Goal: Task Accomplishment & Management: Manage account settings

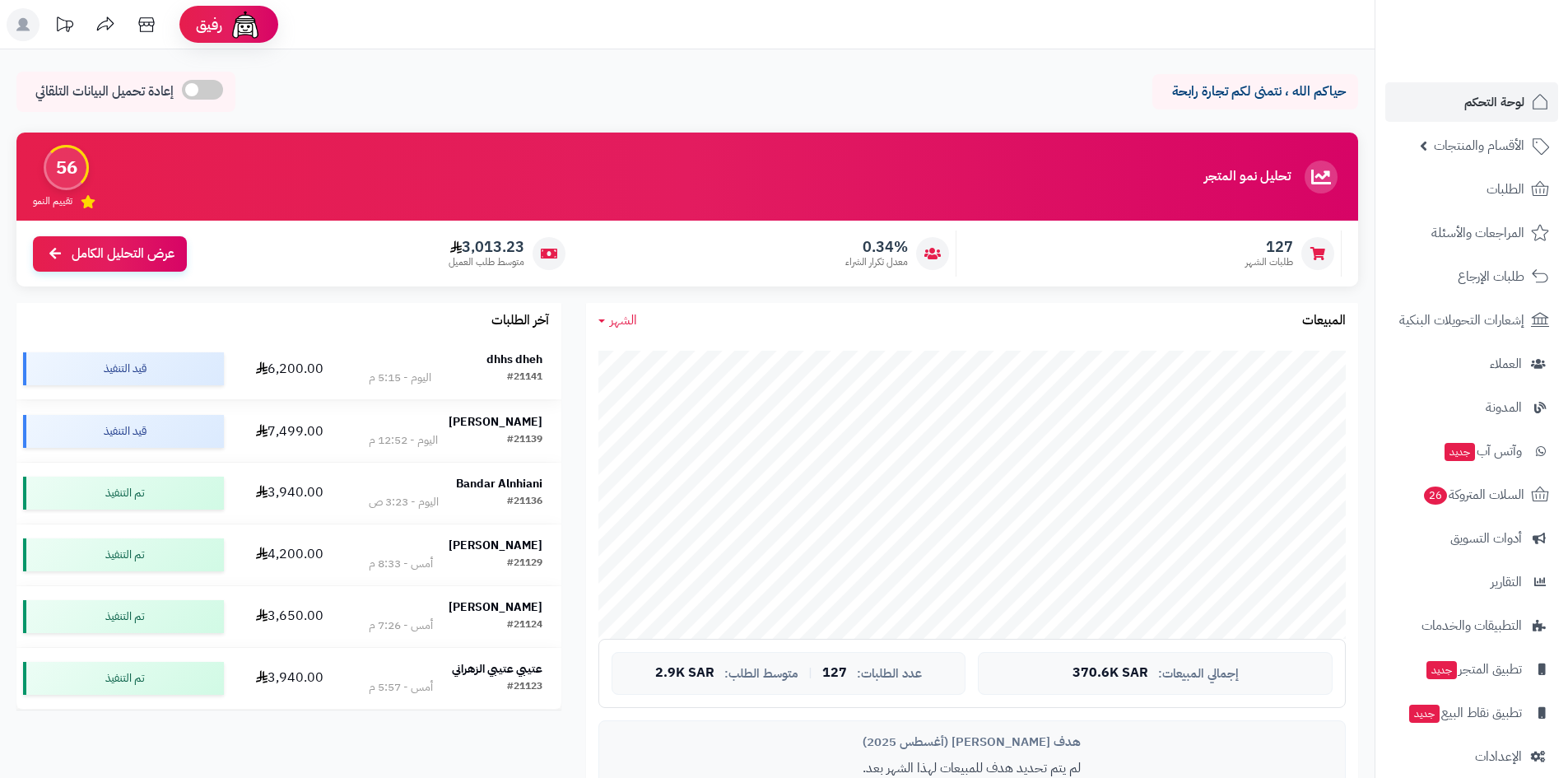
click at [483, 353] on div "dhhs dheh" at bounding box center [455, 359] width 174 height 16
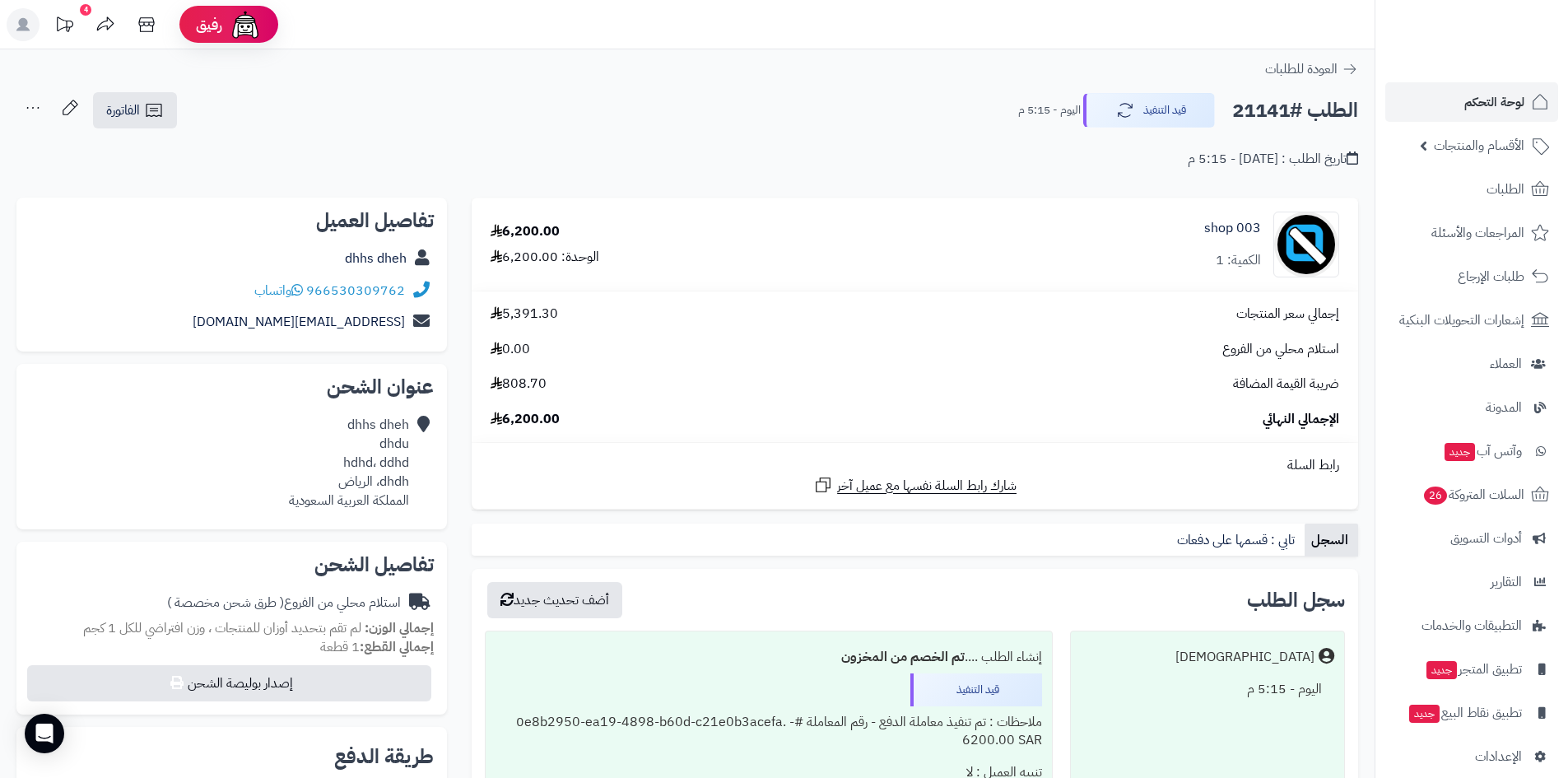
click at [55, 366] on div "عنوان الشحن dhhs dheh dhdu hdhd، ddhd dhdh، الرياض المملكة العربية السعودية" at bounding box center [231, 446] width 430 height 165
click at [1130, 118] on button "قيد التنفيذ" at bounding box center [1149, 110] width 132 height 35
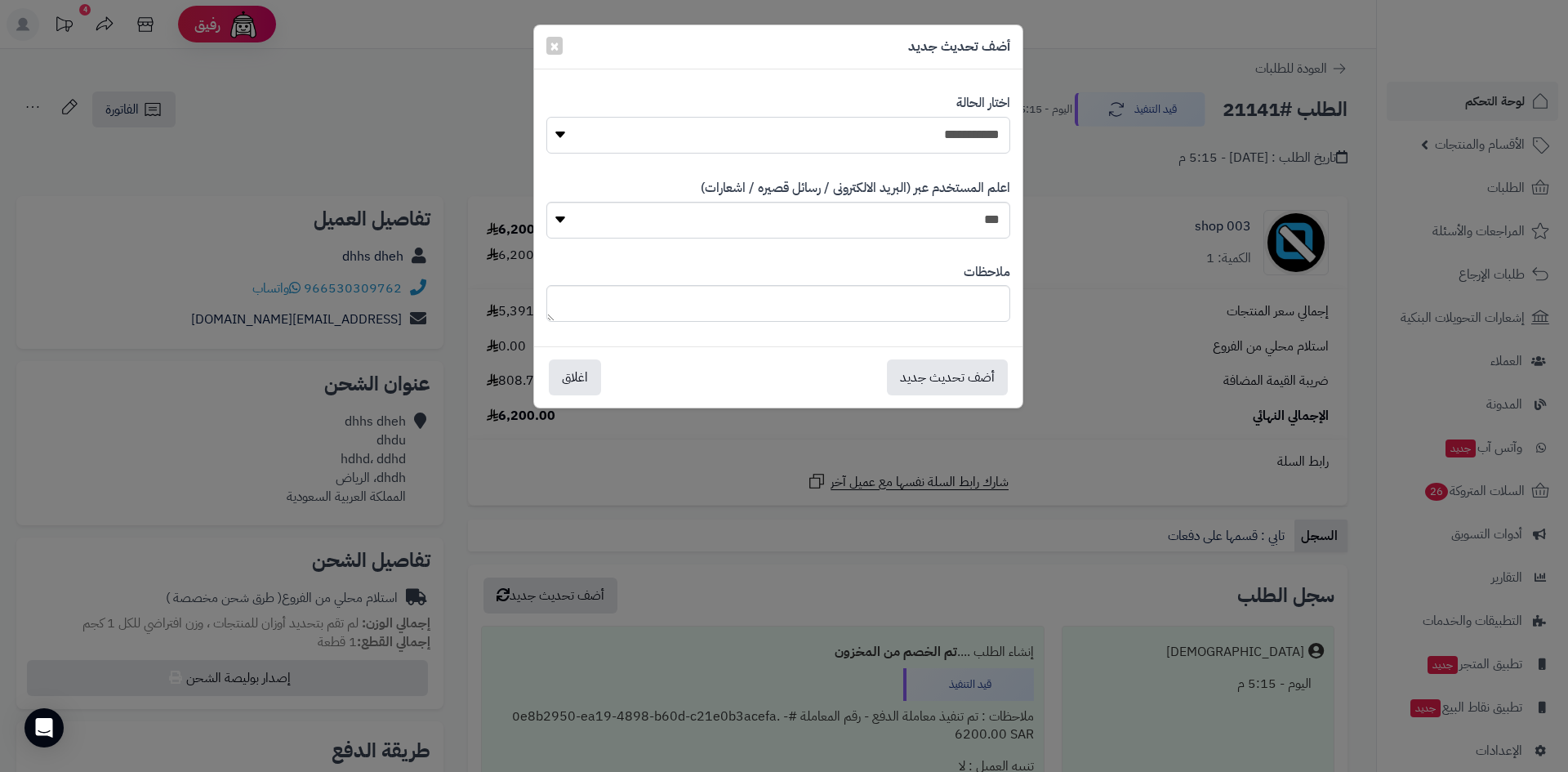
click at [957, 140] on select "**********" at bounding box center [778, 135] width 464 height 37
select select "*"
click at [546, 117] on select "**********" at bounding box center [778, 135] width 464 height 37
click at [975, 387] on button "أضف تحديث جديد" at bounding box center [947, 377] width 121 height 36
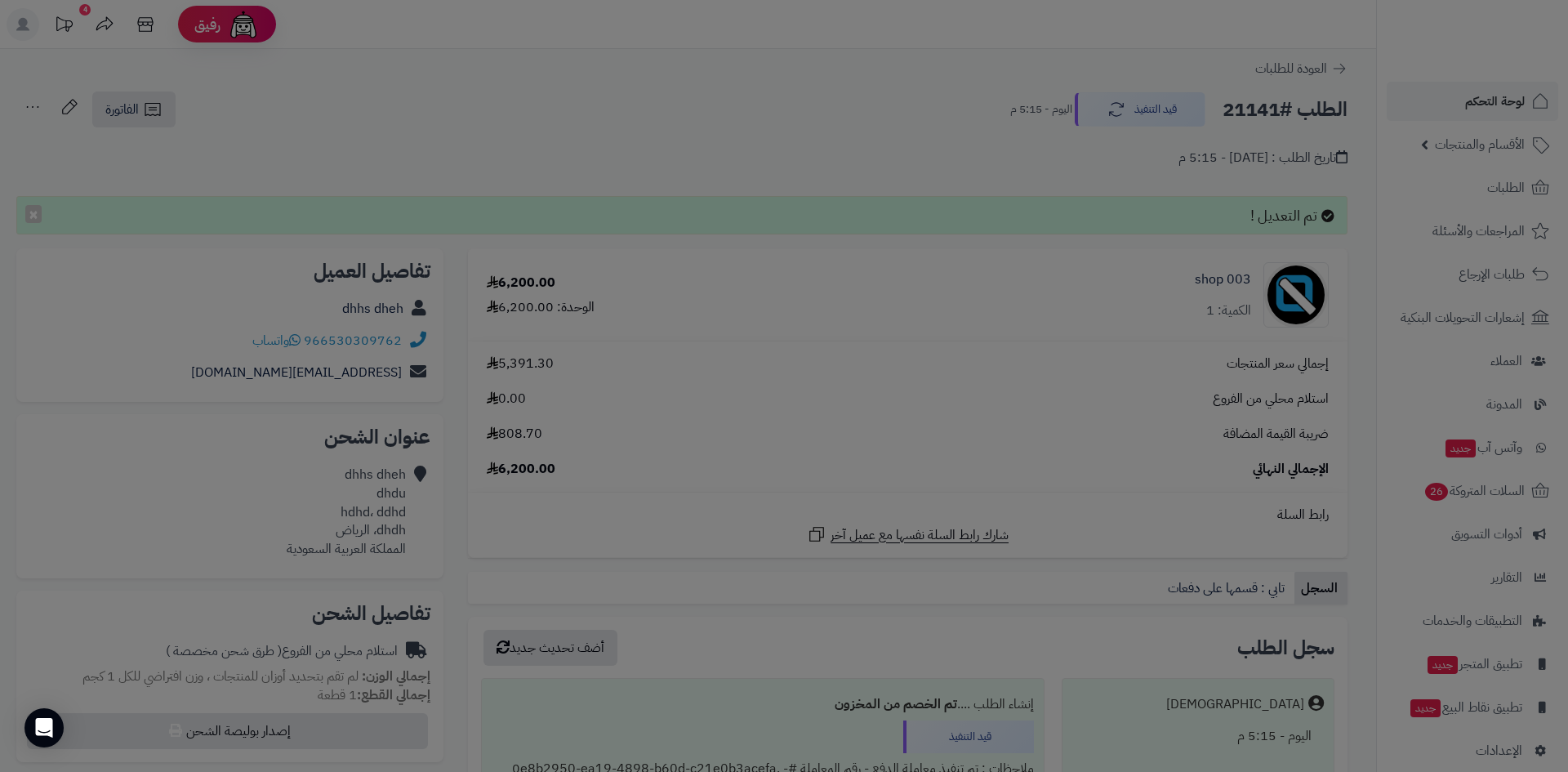
click at [1519, 93] on div "**********" at bounding box center [784, 386] width 1568 height 772
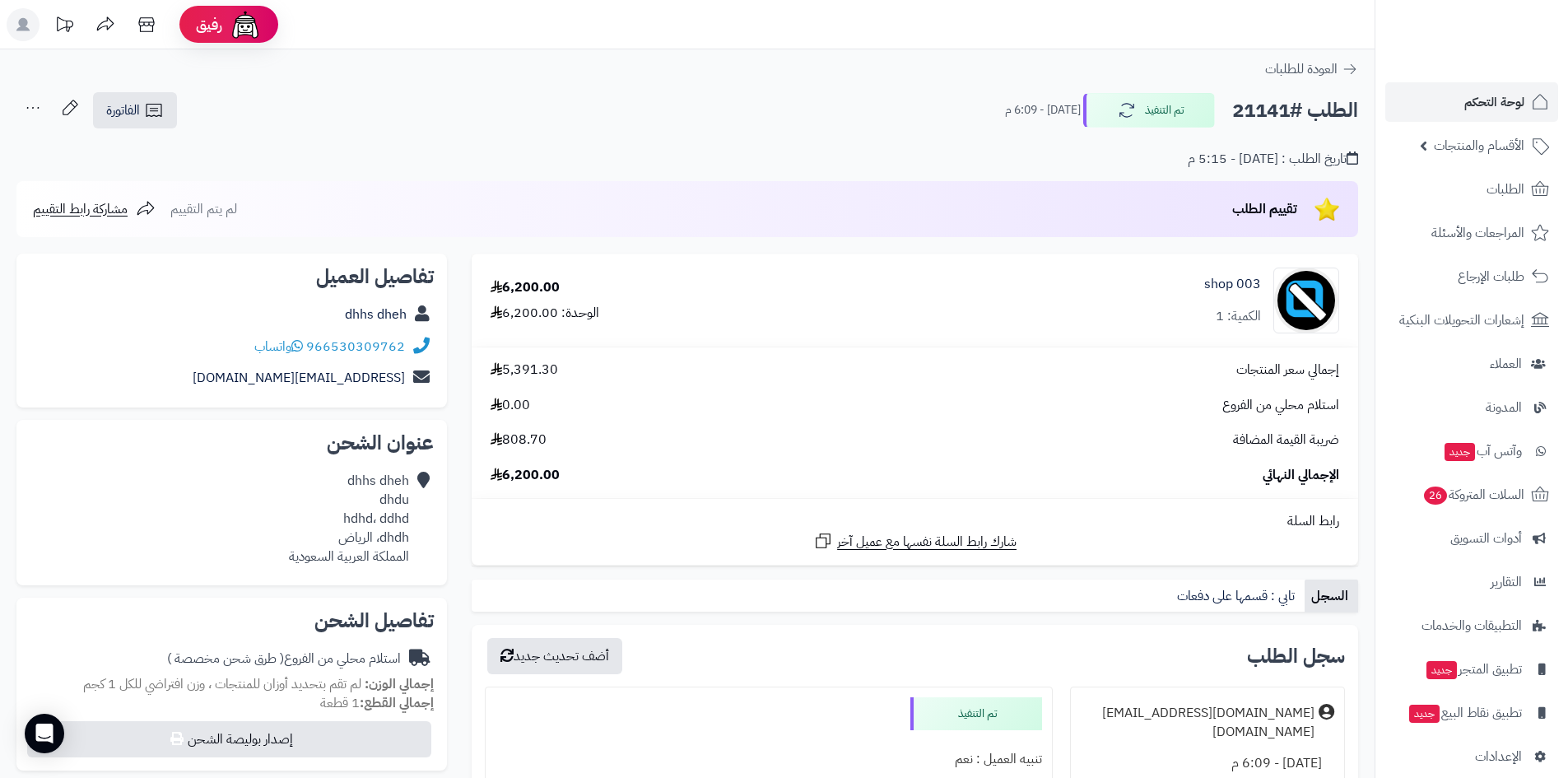
click at [1517, 106] on span "لوحة التحكم" at bounding box center [1494, 102] width 60 height 23
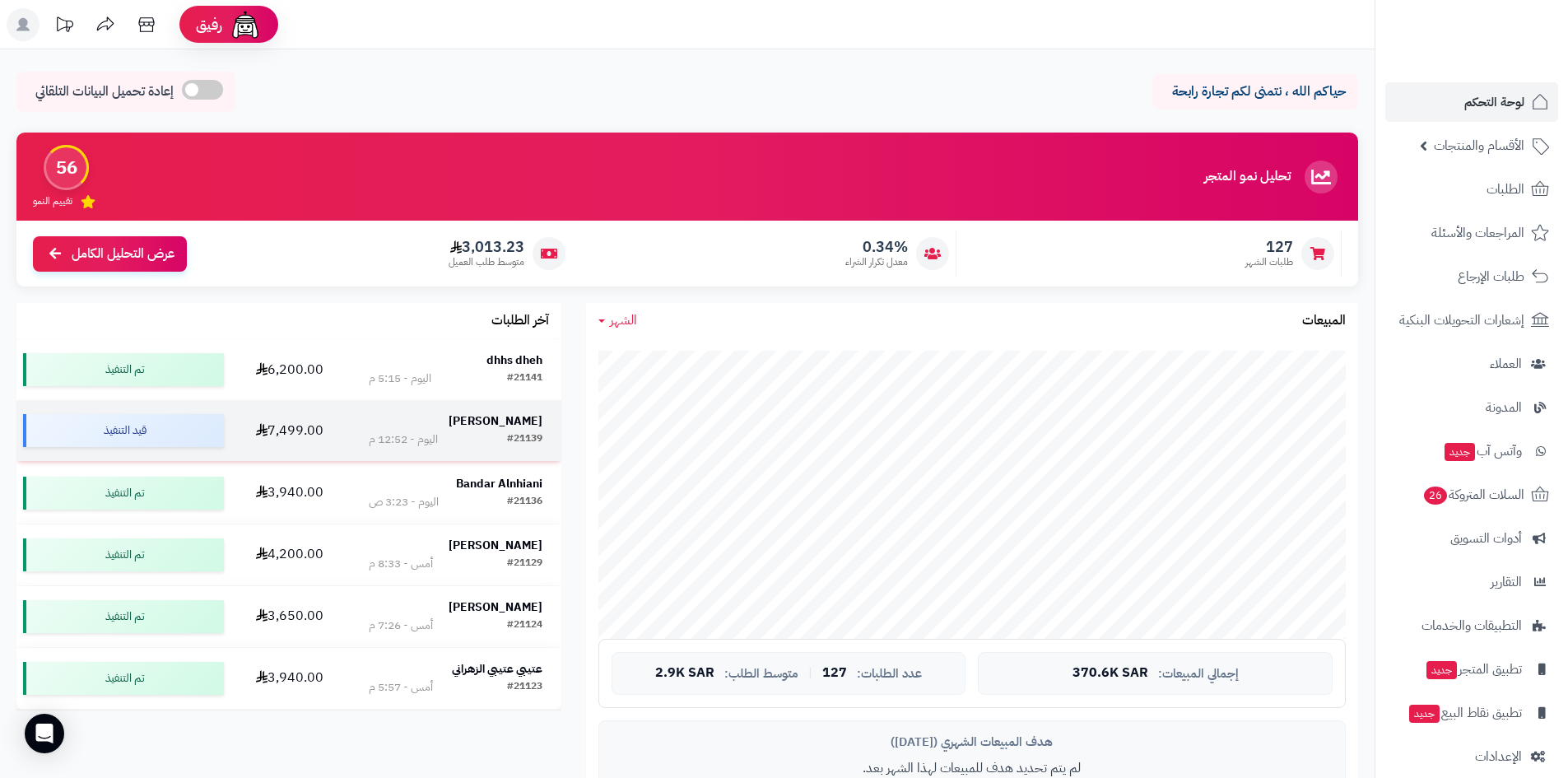
click at [511, 421] on strong "[PERSON_NAME]" at bounding box center [495, 421] width 93 height 17
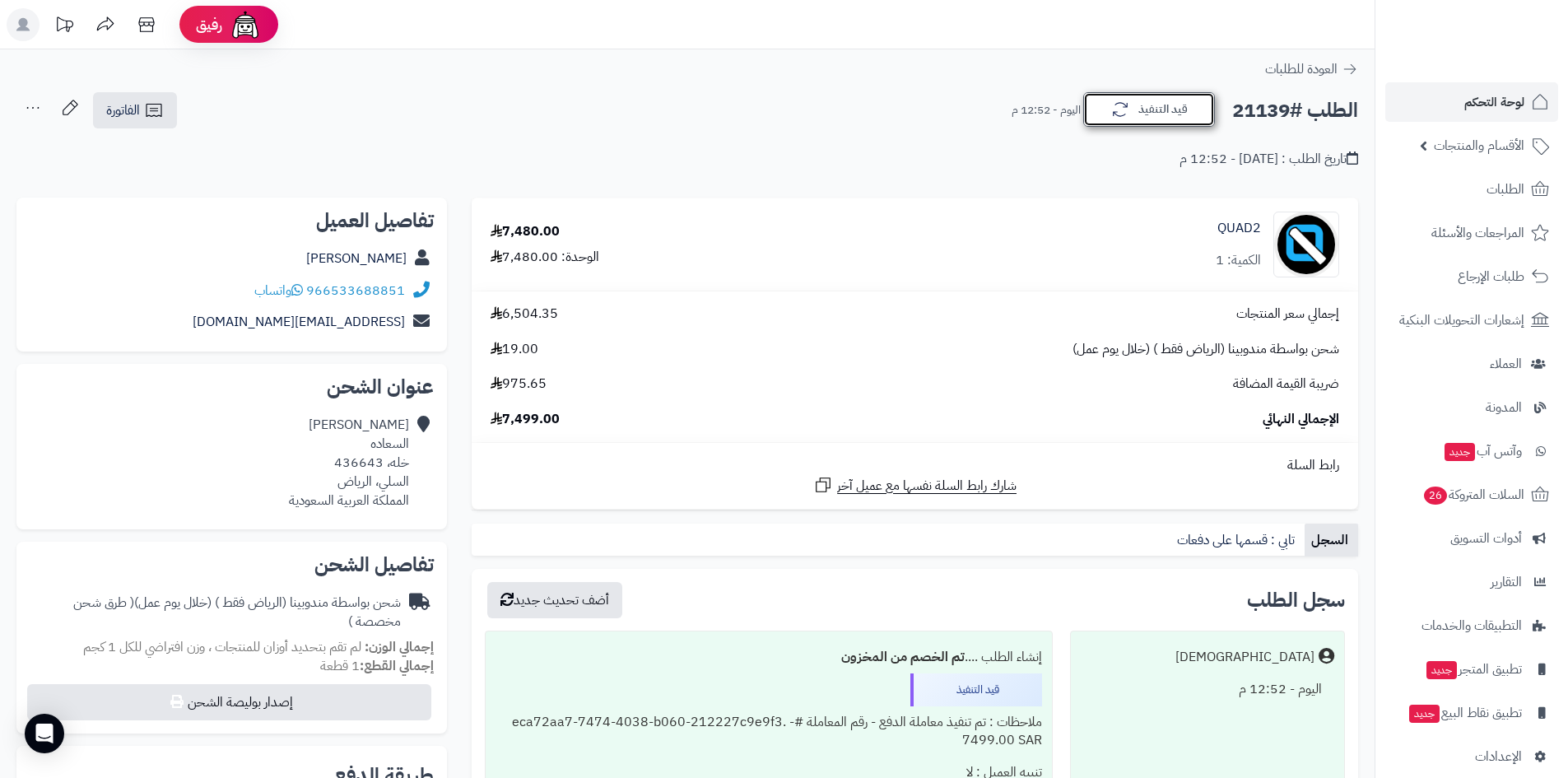
click at [1118, 113] on icon "button" at bounding box center [1120, 109] width 20 height 20
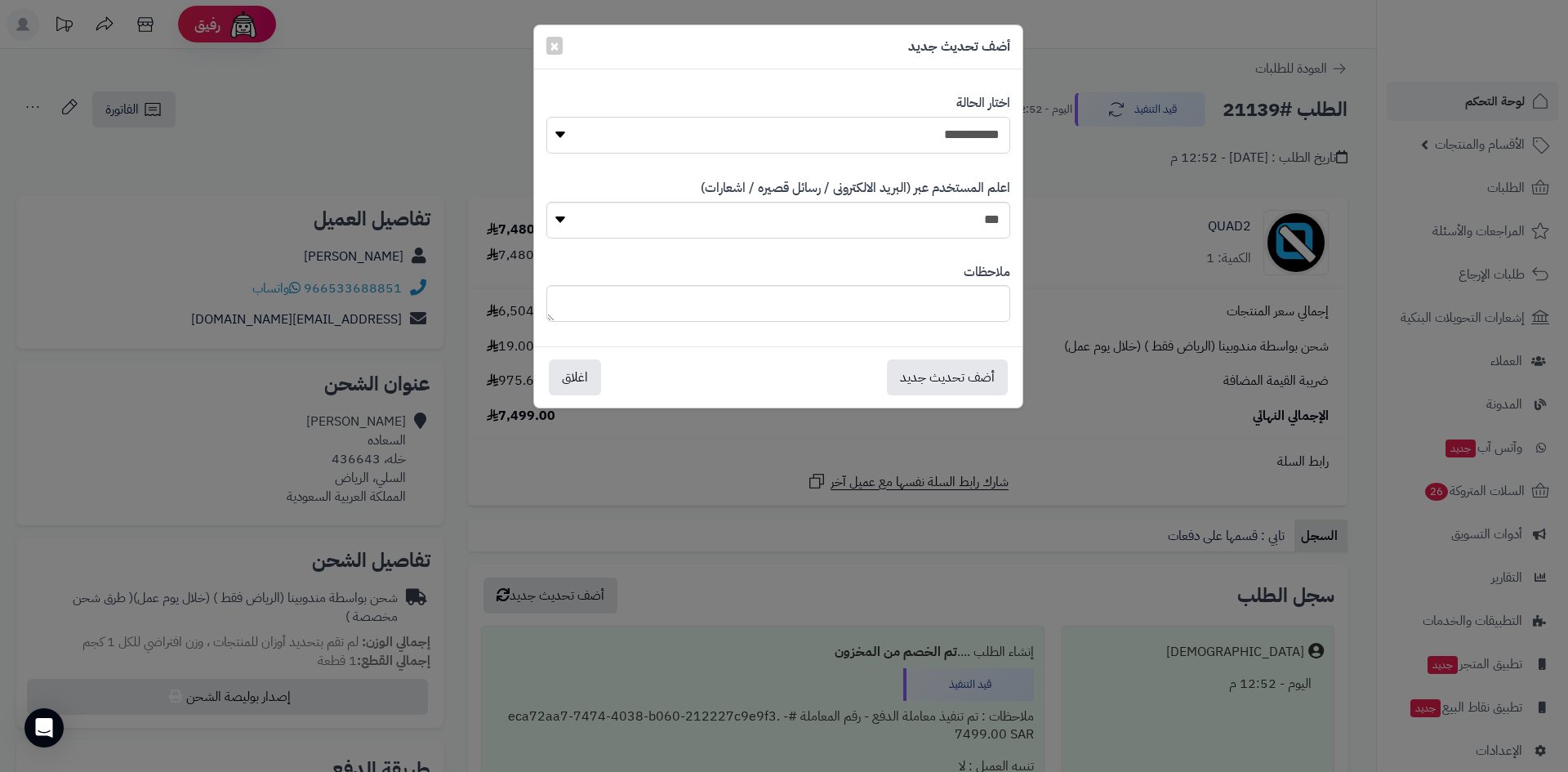
click at [974, 137] on select "**********" at bounding box center [778, 135] width 464 height 37
select select "*"
click at [546, 117] on select "**********" at bounding box center [778, 135] width 464 height 37
click at [974, 373] on button "أضف تحديث جديد" at bounding box center [947, 377] width 121 height 36
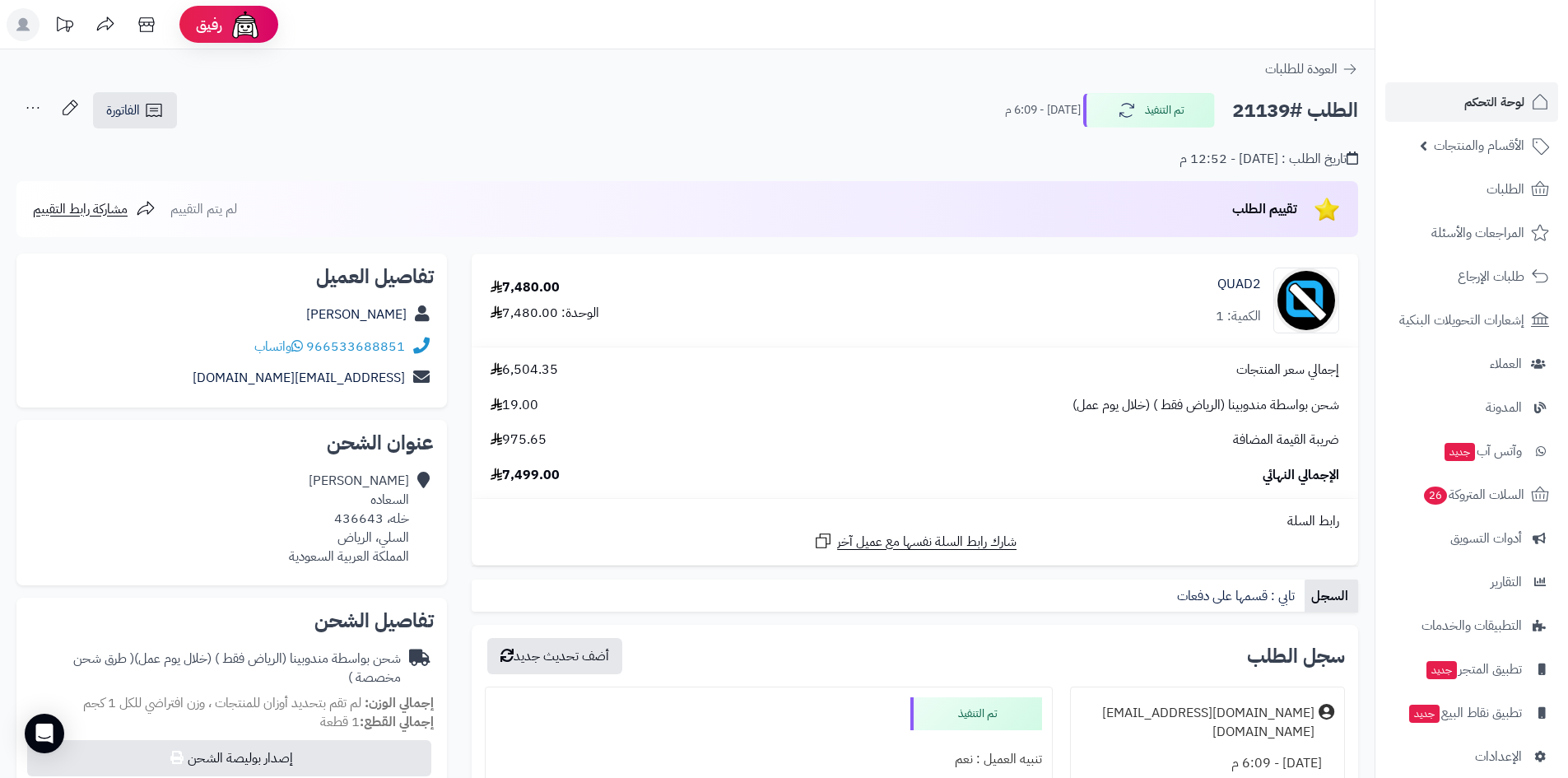
click at [1455, 97] on link "لوحة التحكم" at bounding box center [1472, 102] width 173 height 40
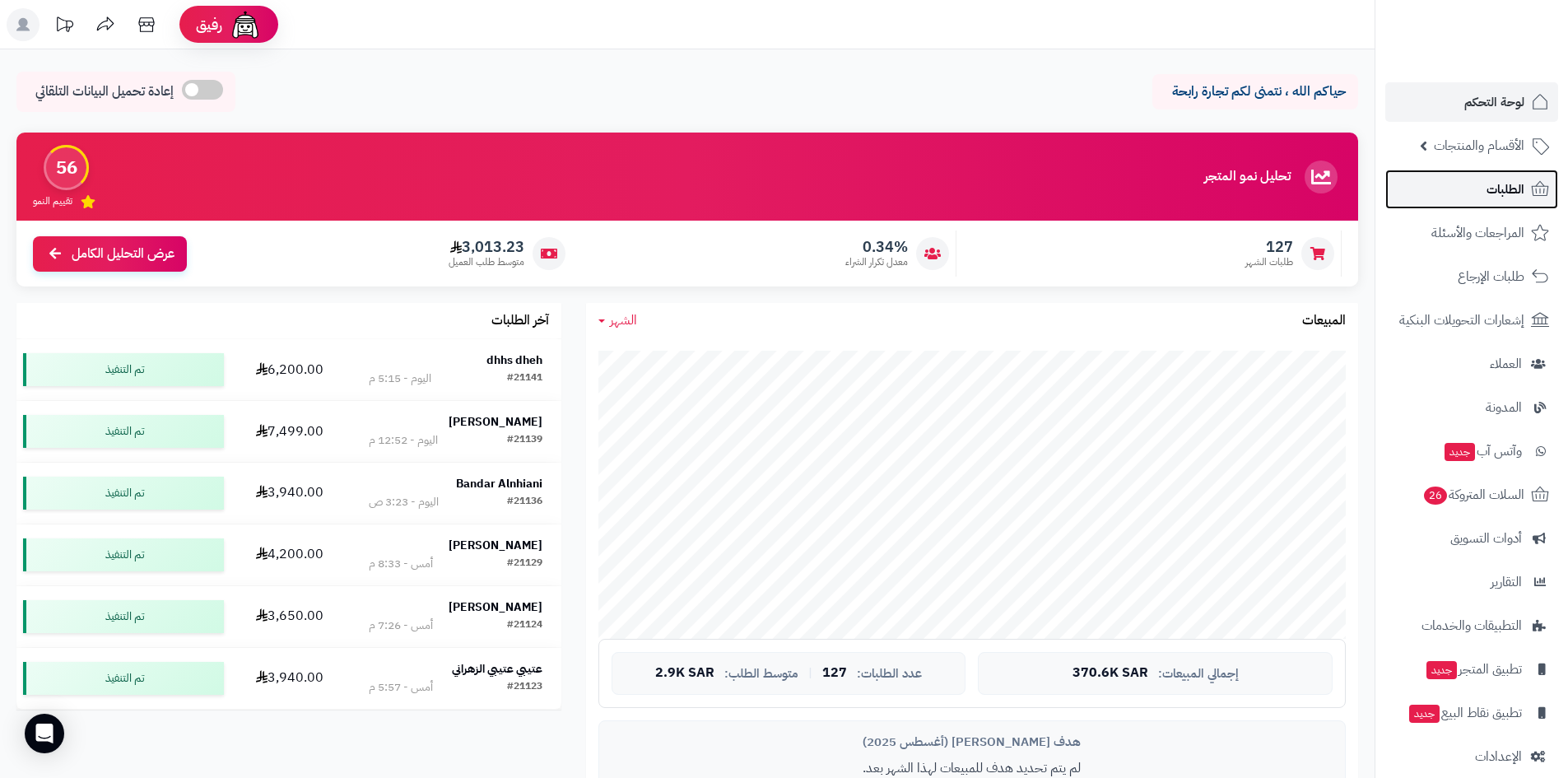
click at [1444, 201] on link "الطلبات" at bounding box center [1472, 190] width 173 height 40
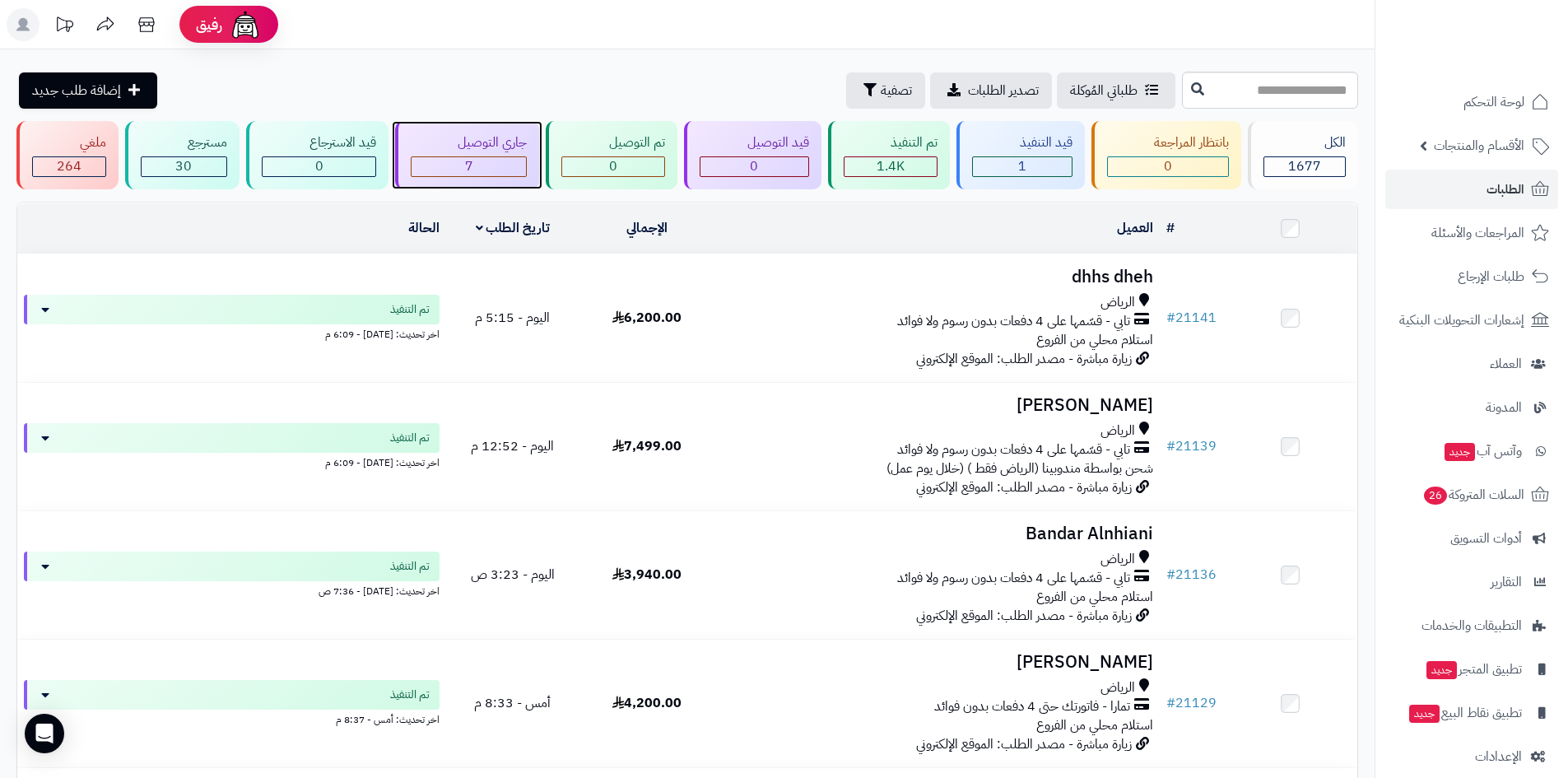
click at [478, 170] on div "7" at bounding box center [469, 167] width 115 height 19
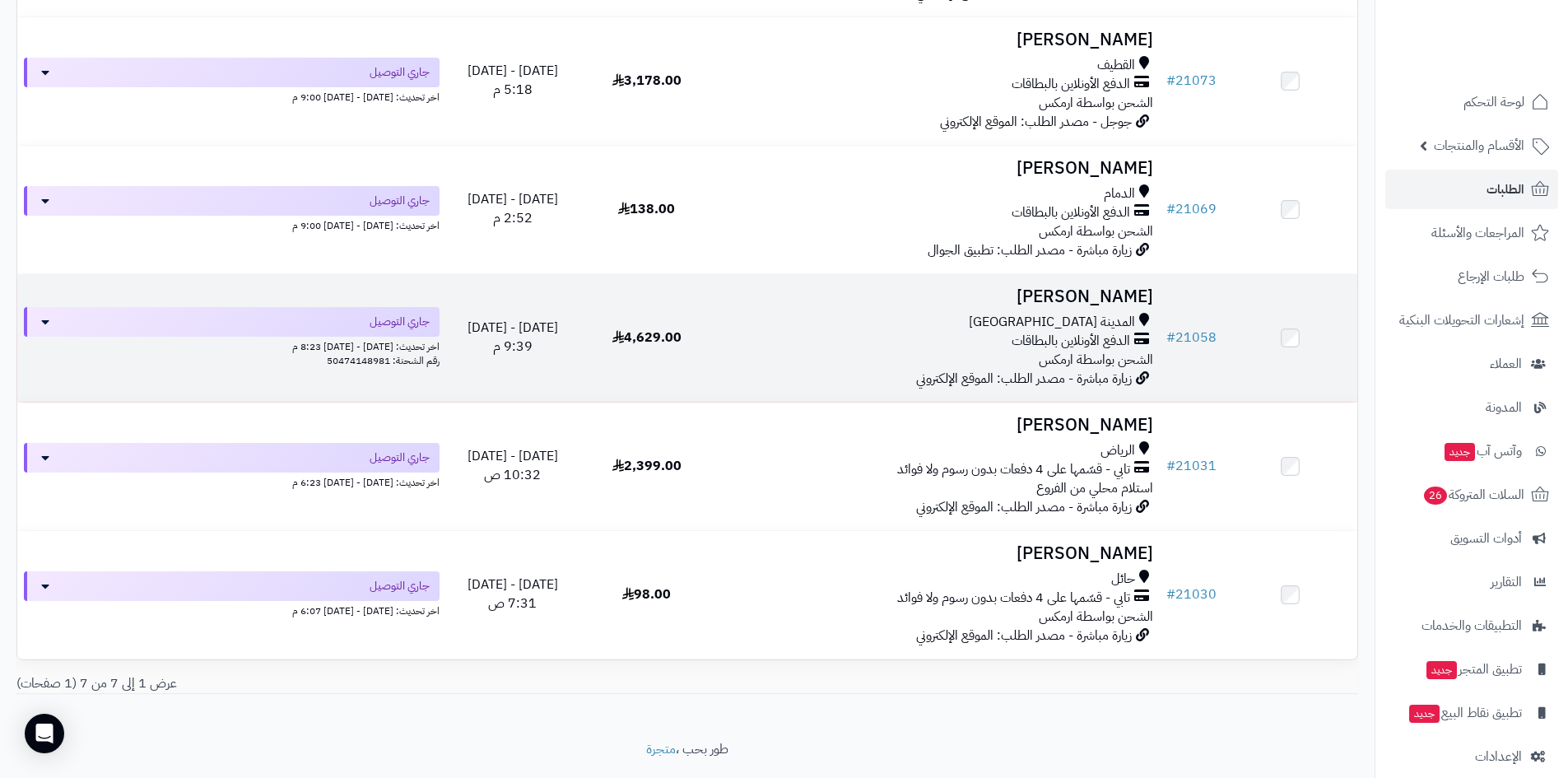
scroll to position [535, 0]
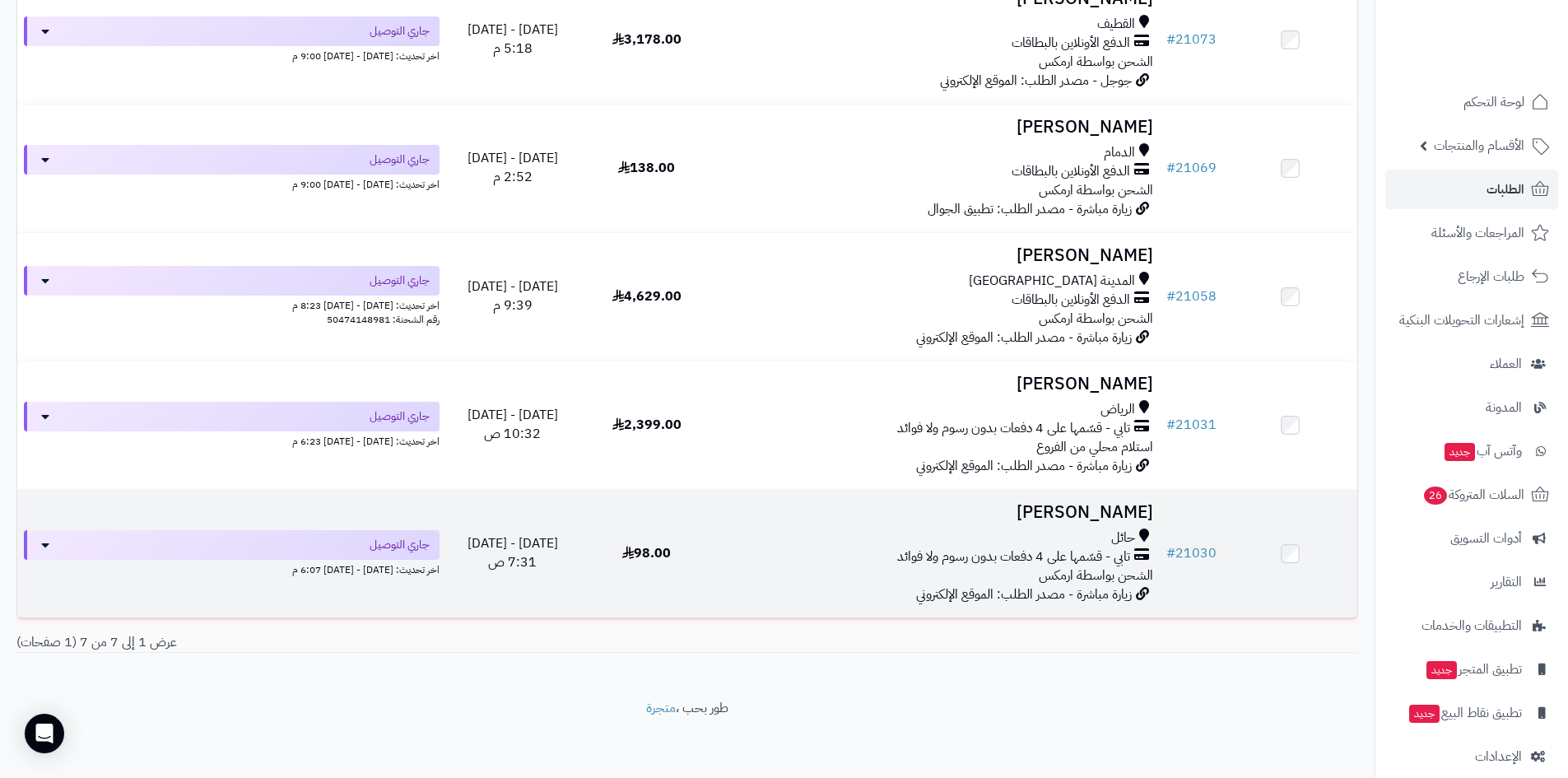
click at [990, 508] on h3 "سعود القحطاني القحطاني" at bounding box center [936, 512] width 433 height 19
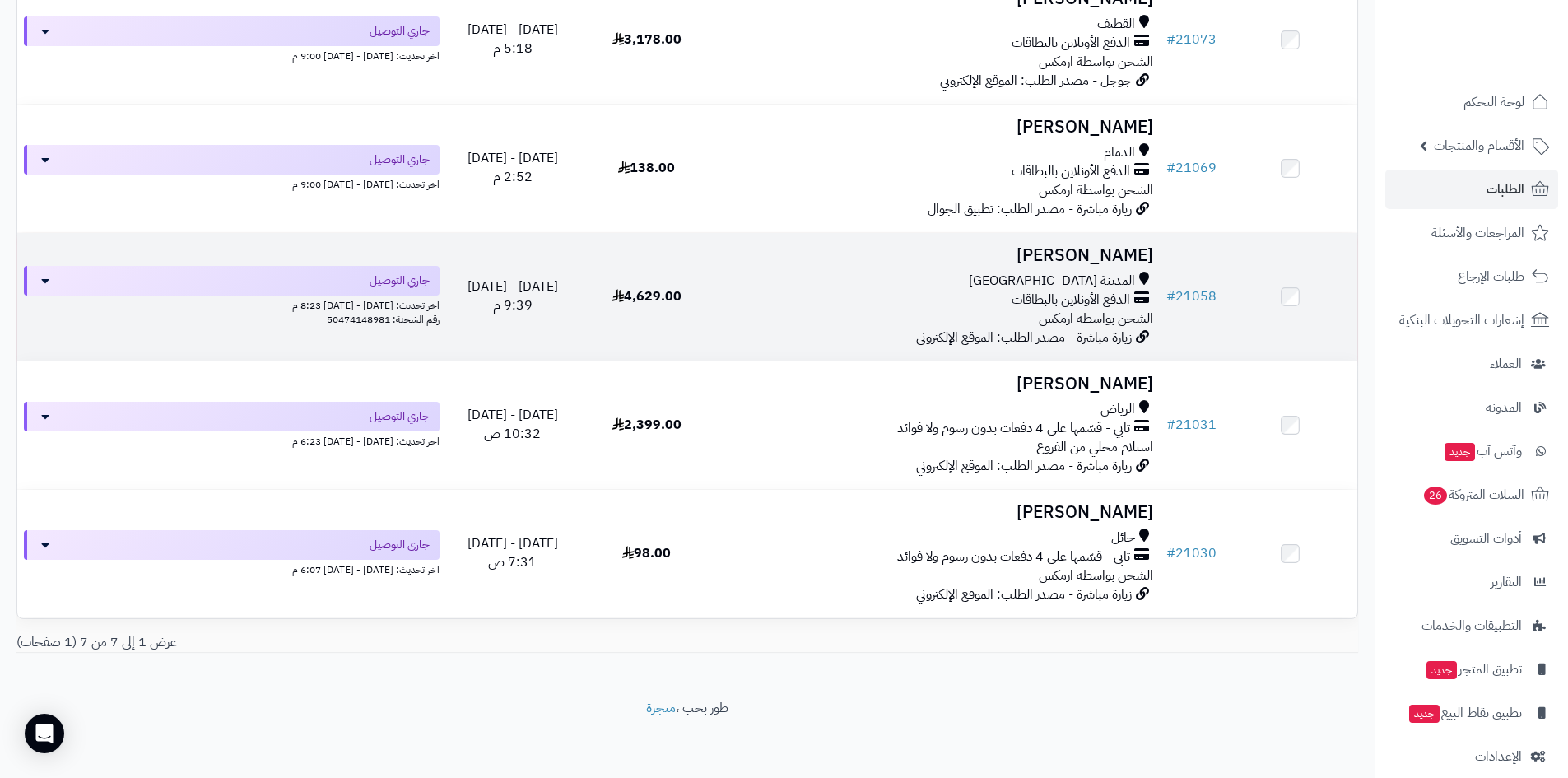
scroll to position [453, 0]
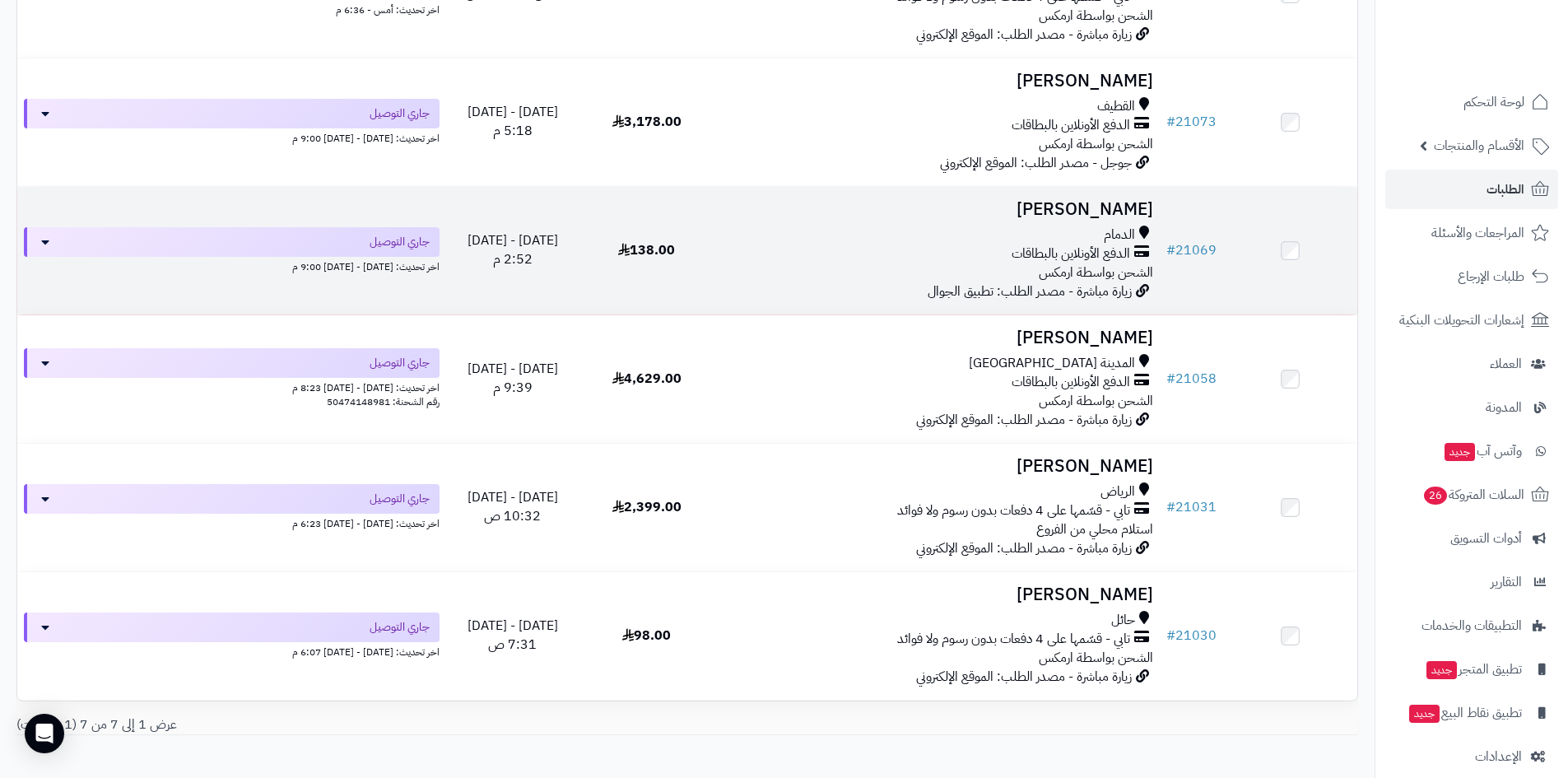
click at [1098, 204] on h3 "عبدالهادي الدوسري" at bounding box center [936, 209] width 433 height 19
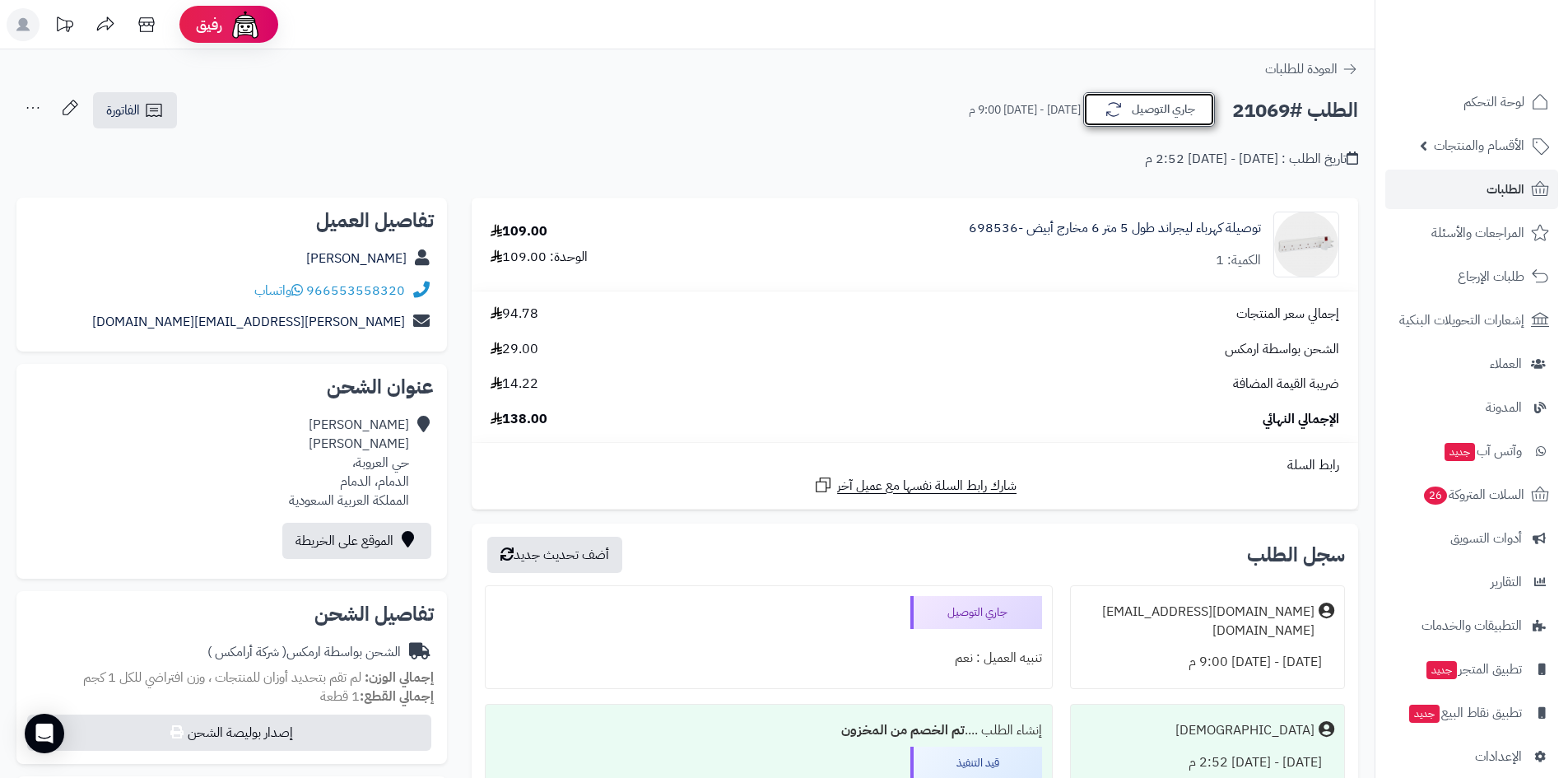
click at [1100, 116] on button "جاري التوصيل" at bounding box center [1149, 110] width 132 height 35
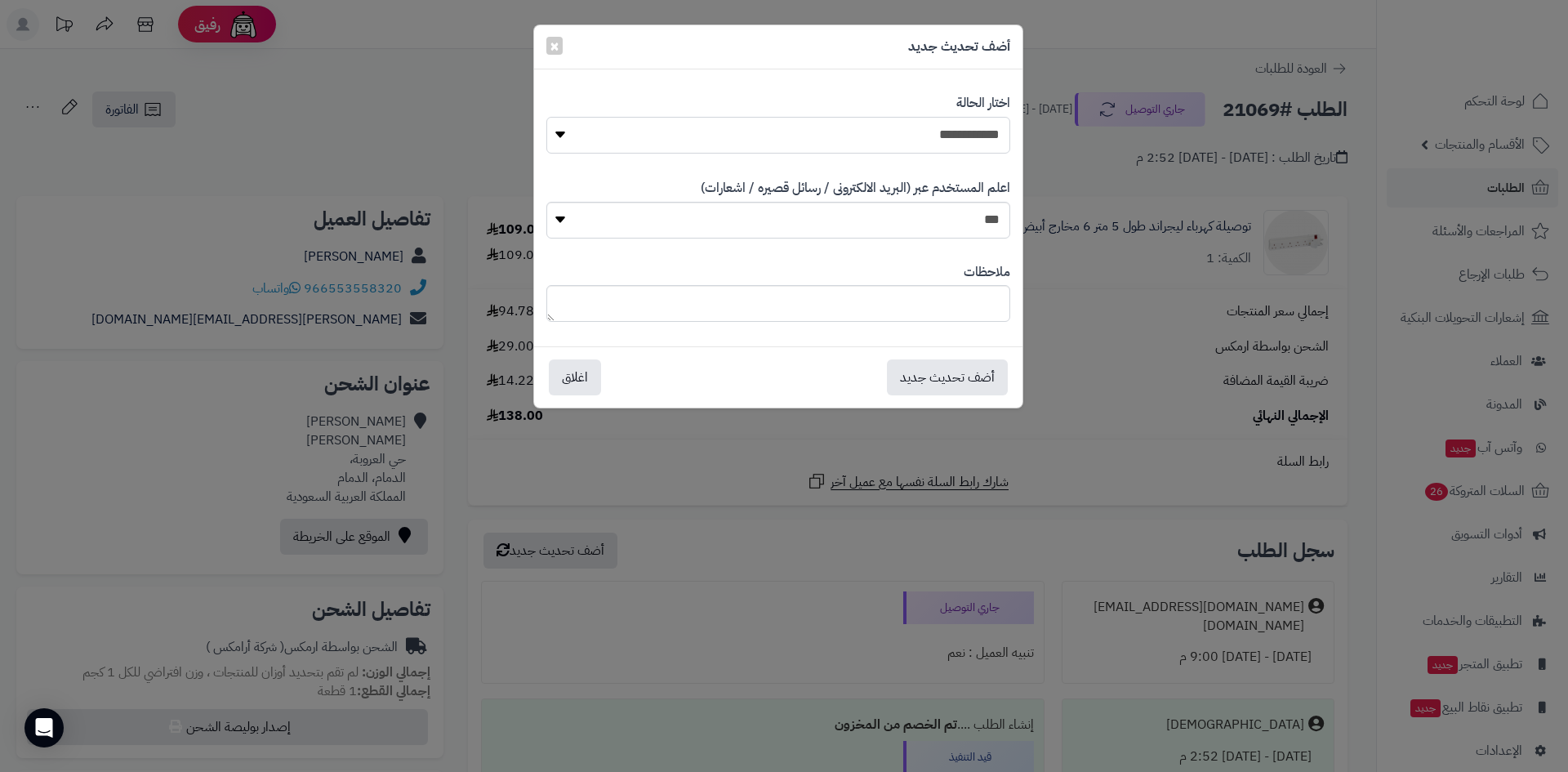
click at [929, 142] on select "**********" at bounding box center [778, 135] width 464 height 37
select select "*"
click at [546, 117] on select "**********" at bounding box center [778, 135] width 464 height 37
click at [965, 378] on button "أضف تحديث جديد" at bounding box center [947, 377] width 121 height 36
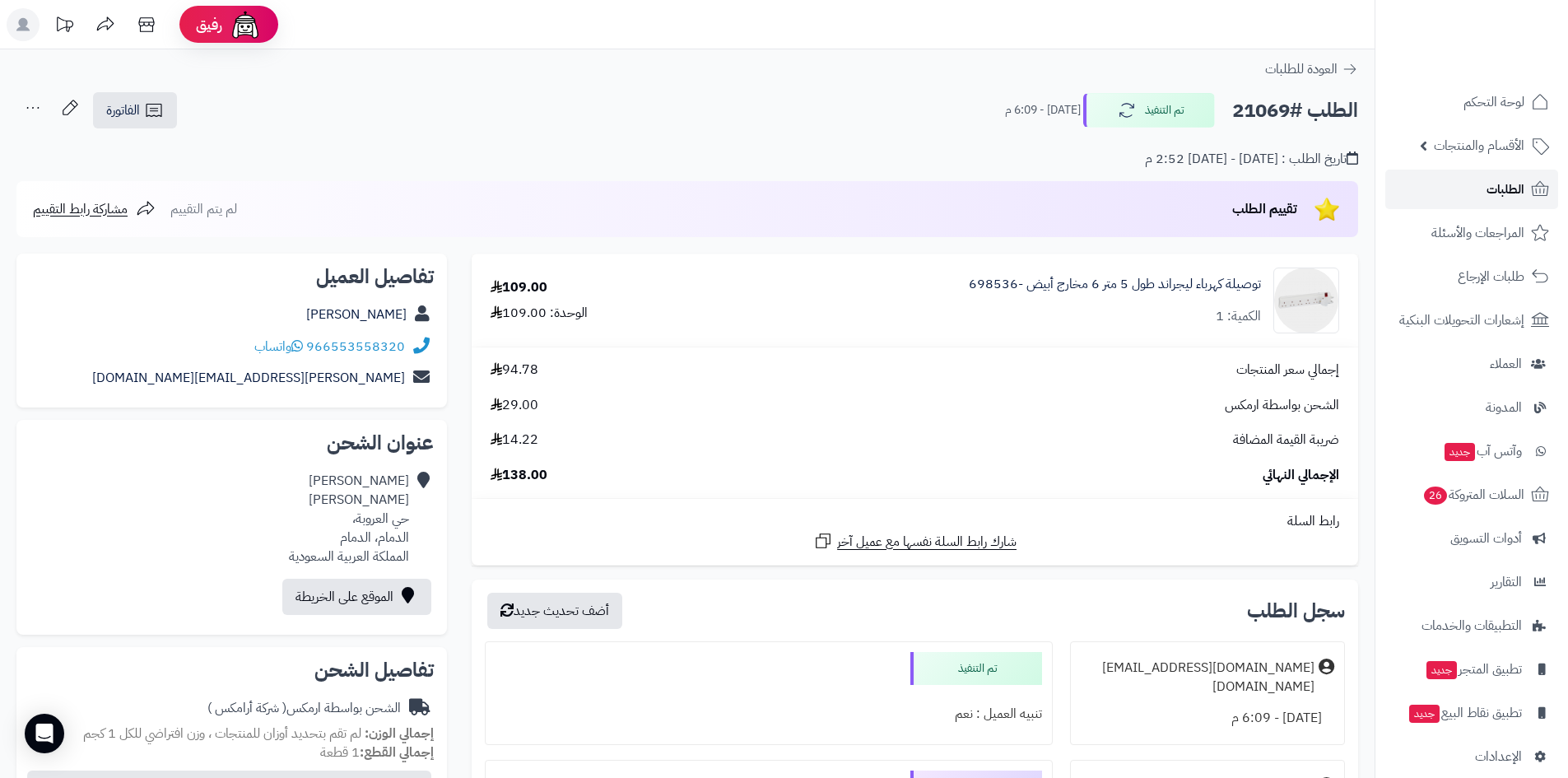
click at [1490, 188] on span "الطلبات" at bounding box center [1506, 189] width 38 height 23
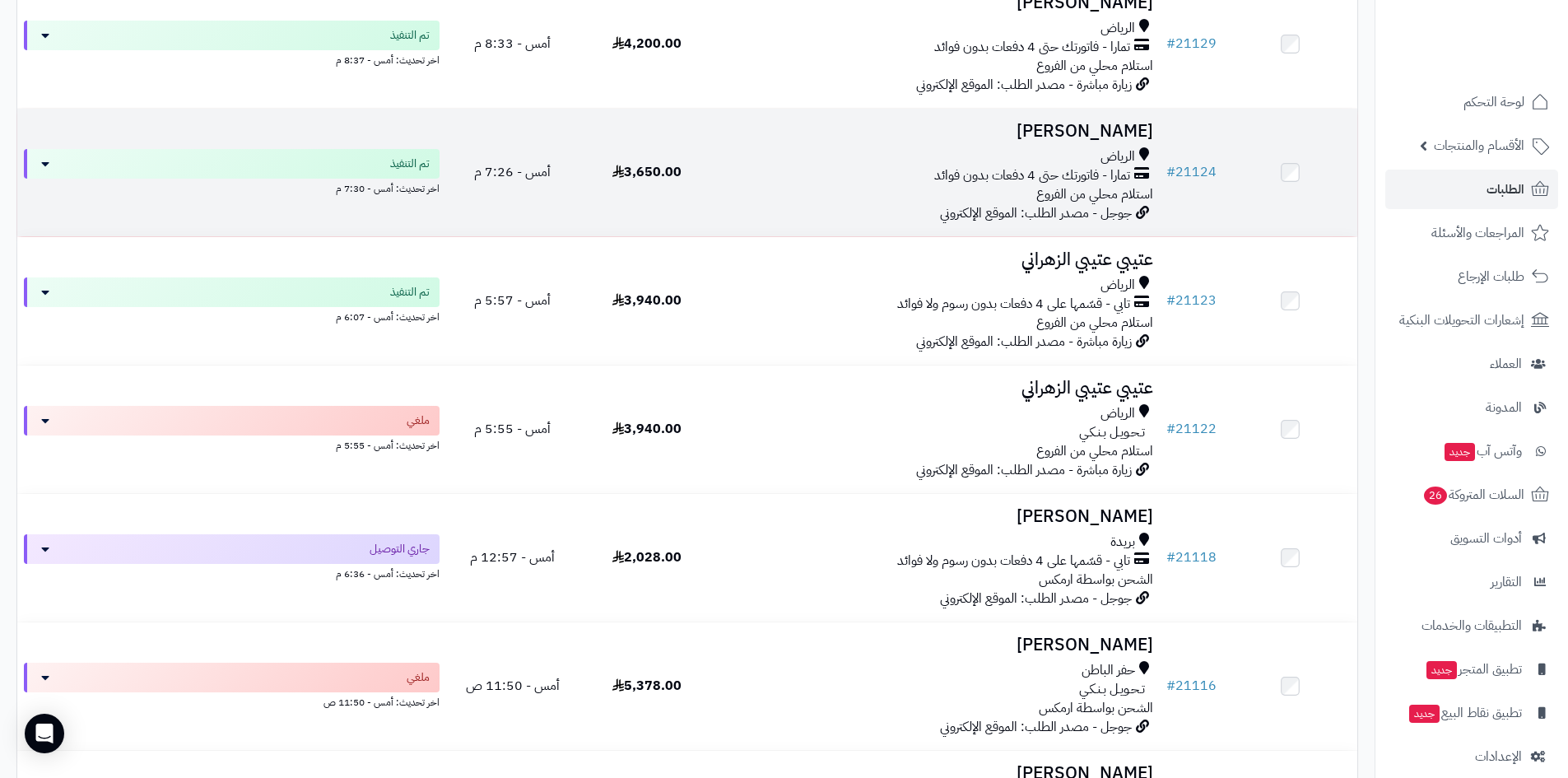
scroll to position [659, 0]
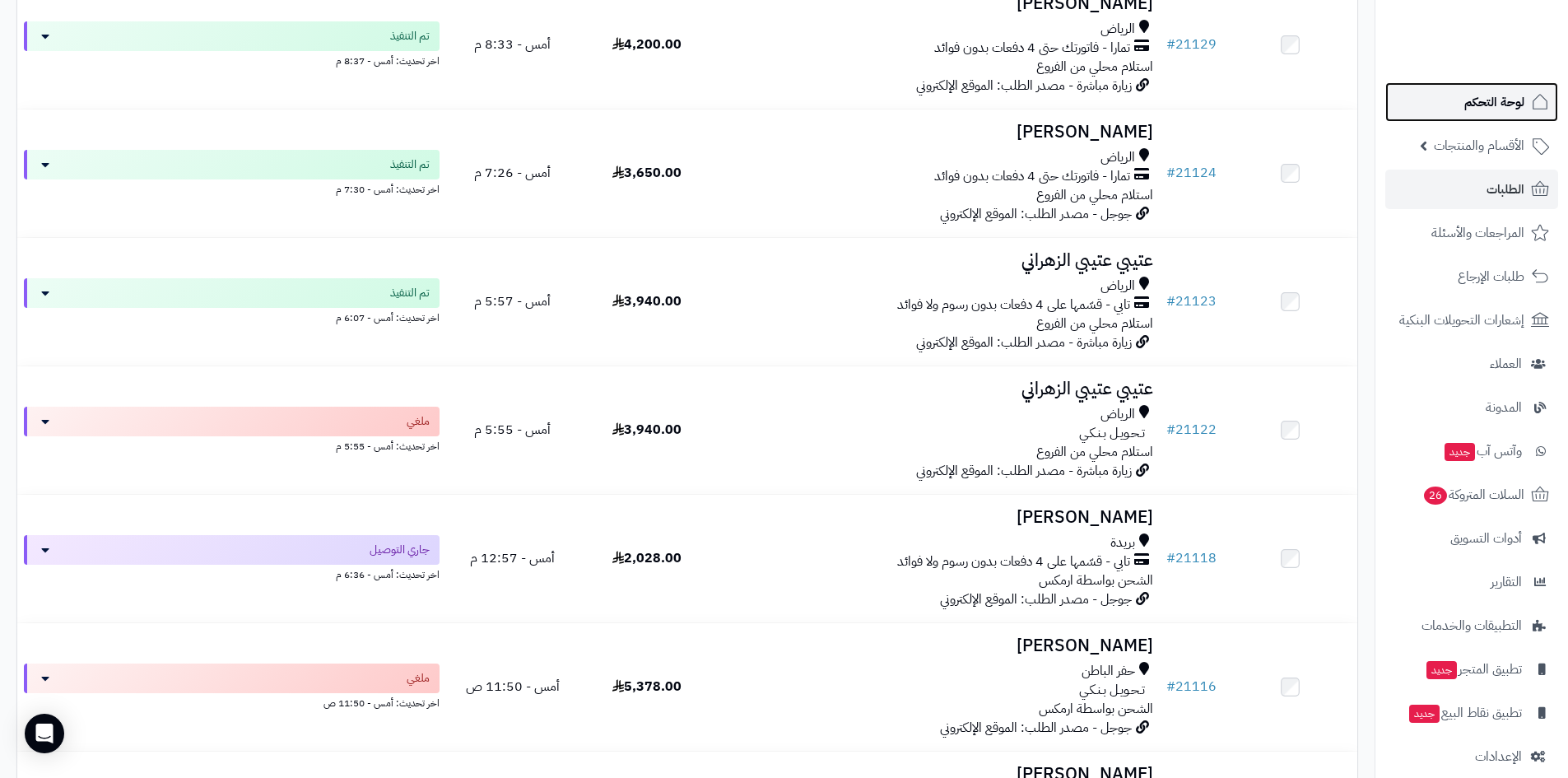
click at [1495, 93] on span "لوحة التحكم" at bounding box center [1494, 102] width 60 height 23
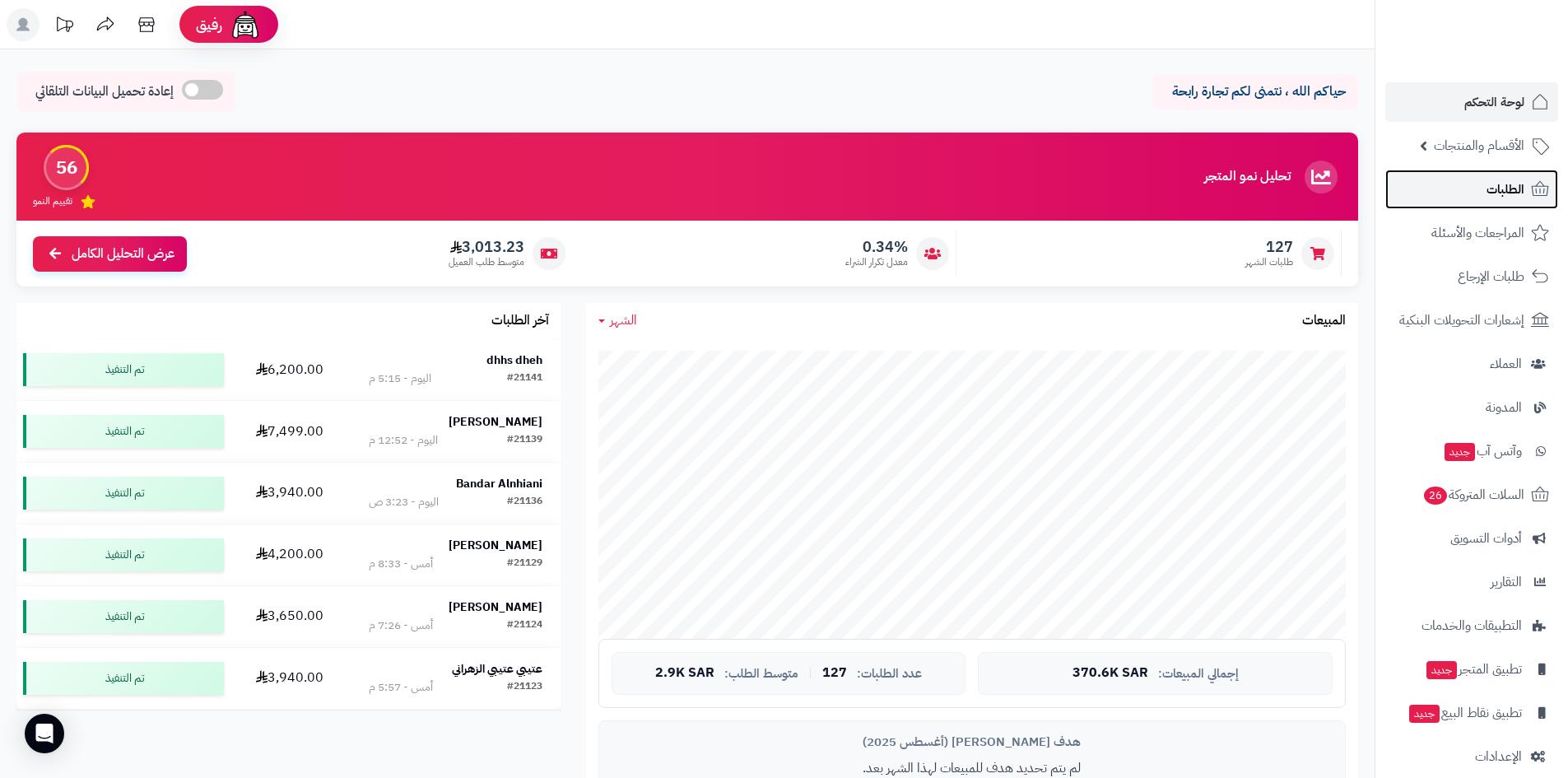
drag, startPoint x: 1488, startPoint y: 190, endPoint x: 1472, endPoint y: 196, distance: 17.1
click at [1488, 190] on span "الطلبات" at bounding box center [1506, 189] width 38 height 23
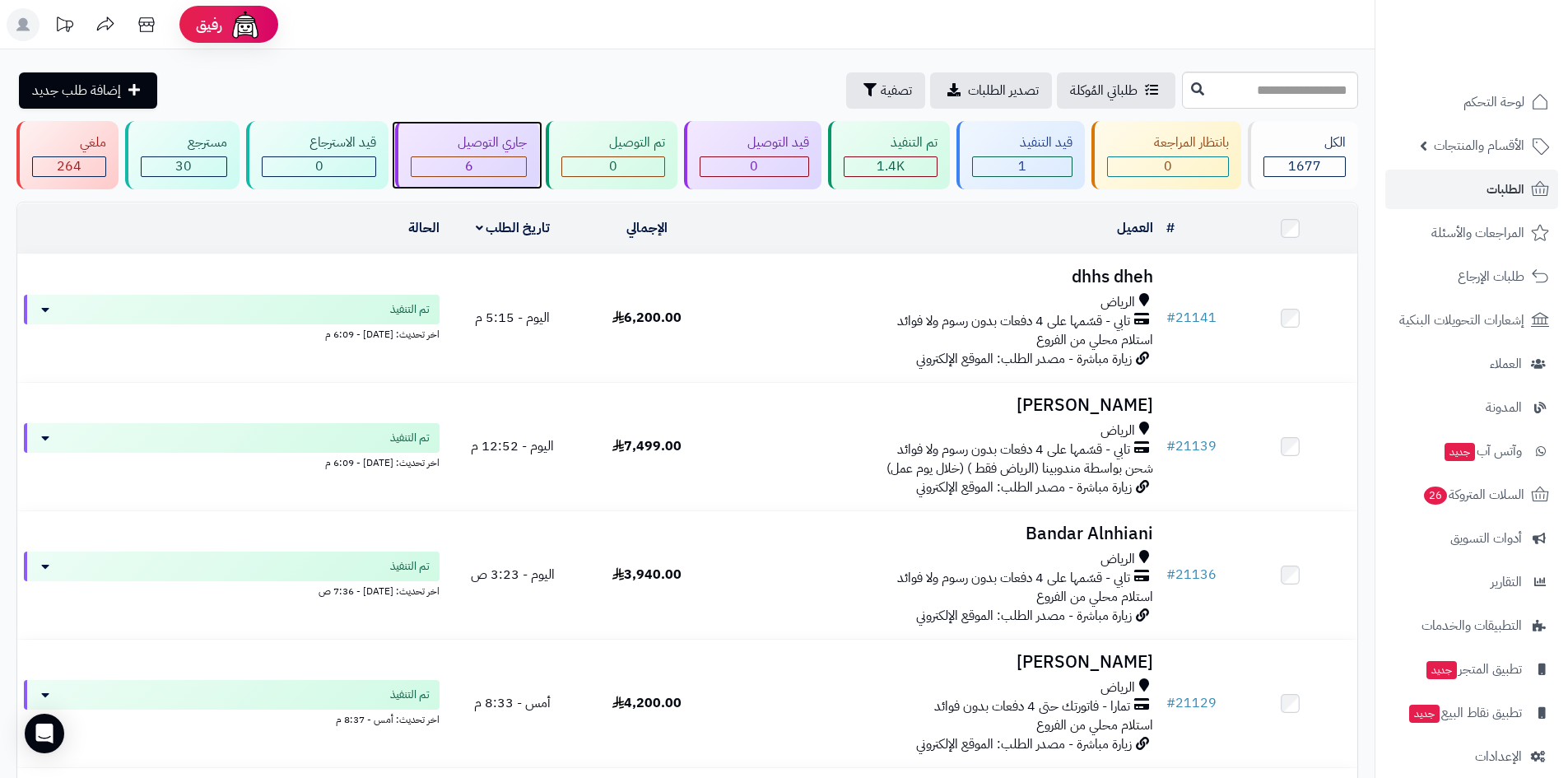
click at [501, 170] on div "6" at bounding box center [469, 167] width 115 height 19
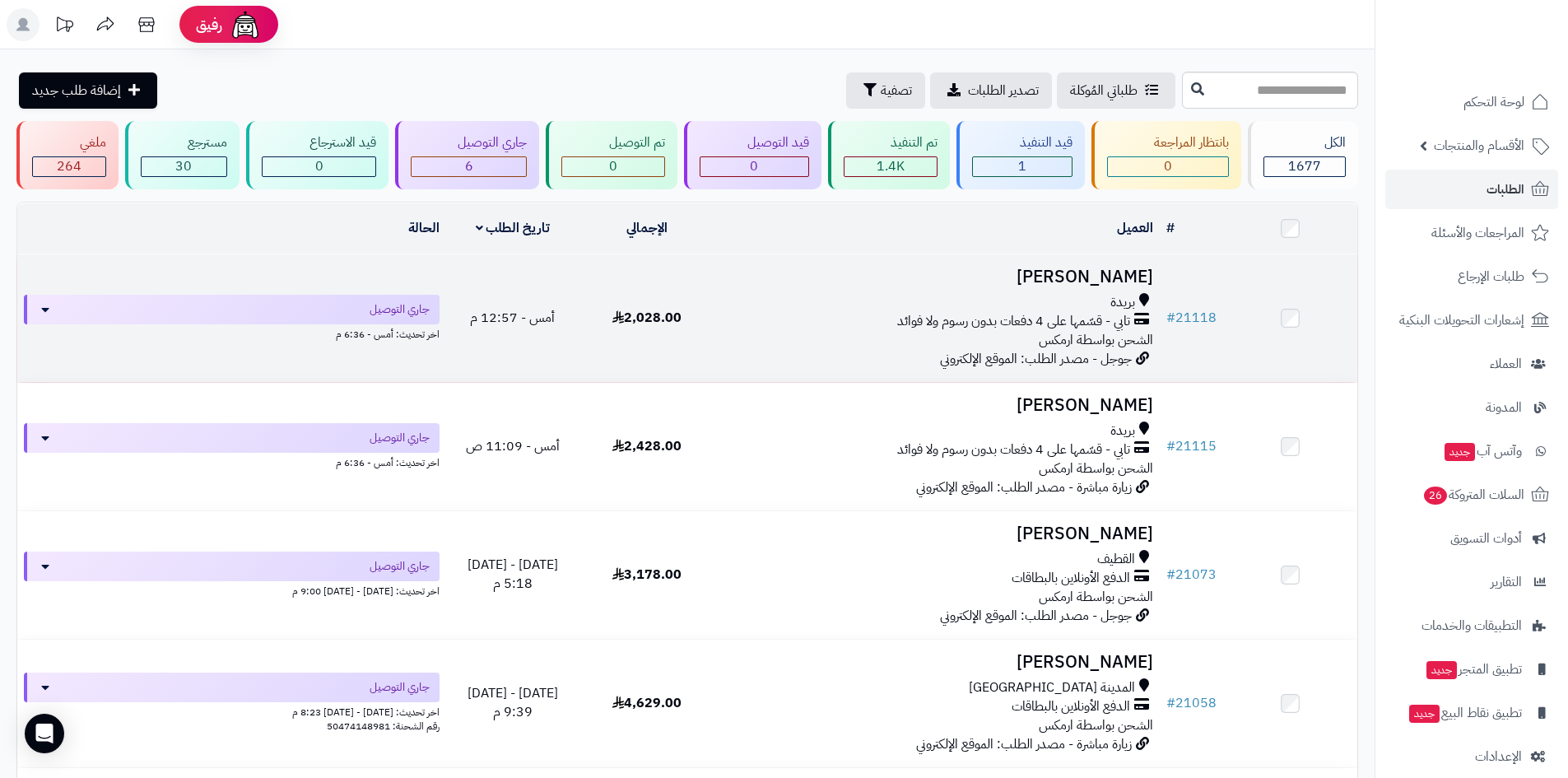
click at [1100, 270] on h3 "بسام المنصور" at bounding box center [936, 277] width 433 height 19
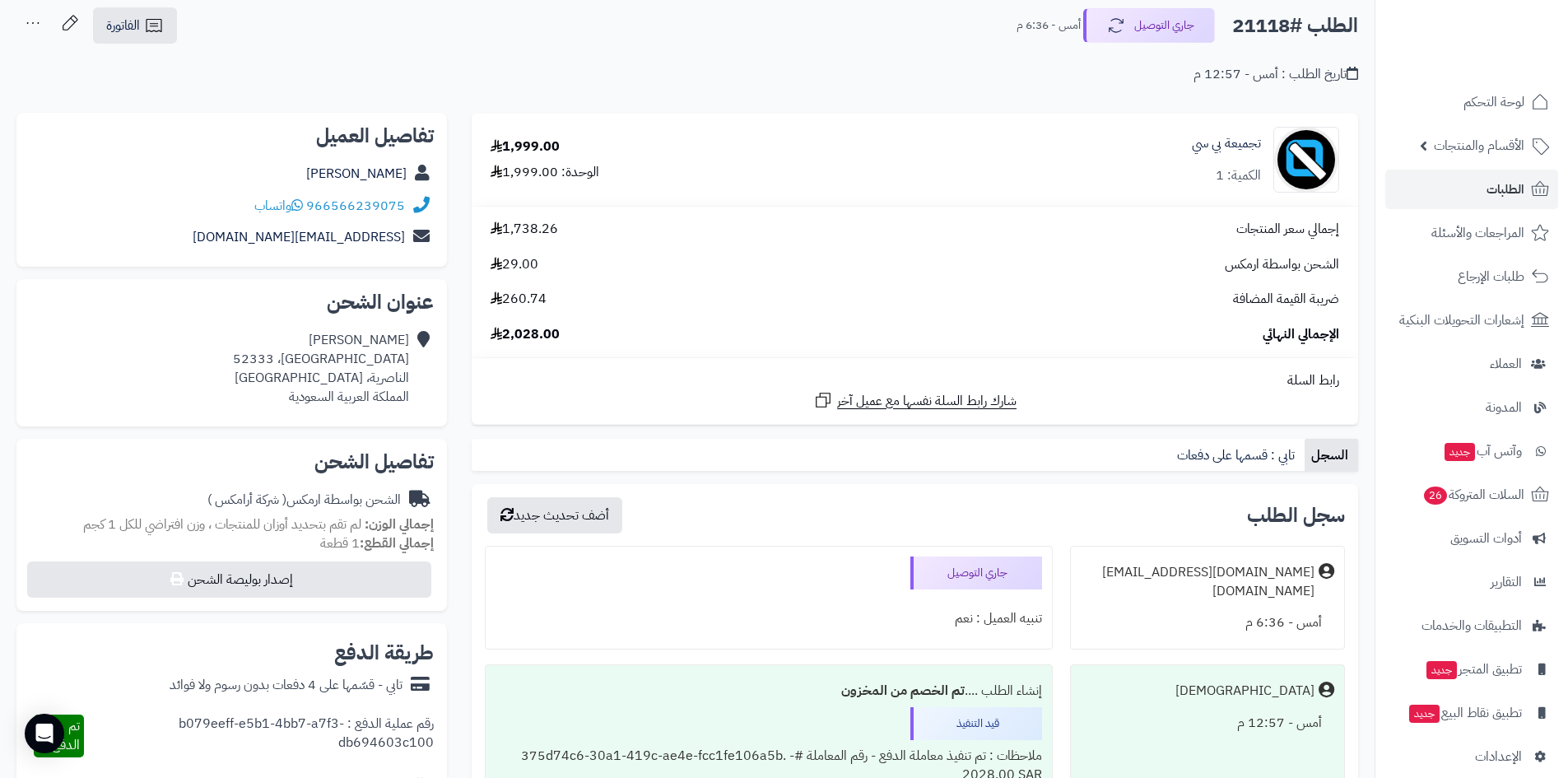
scroll to position [82, 0]
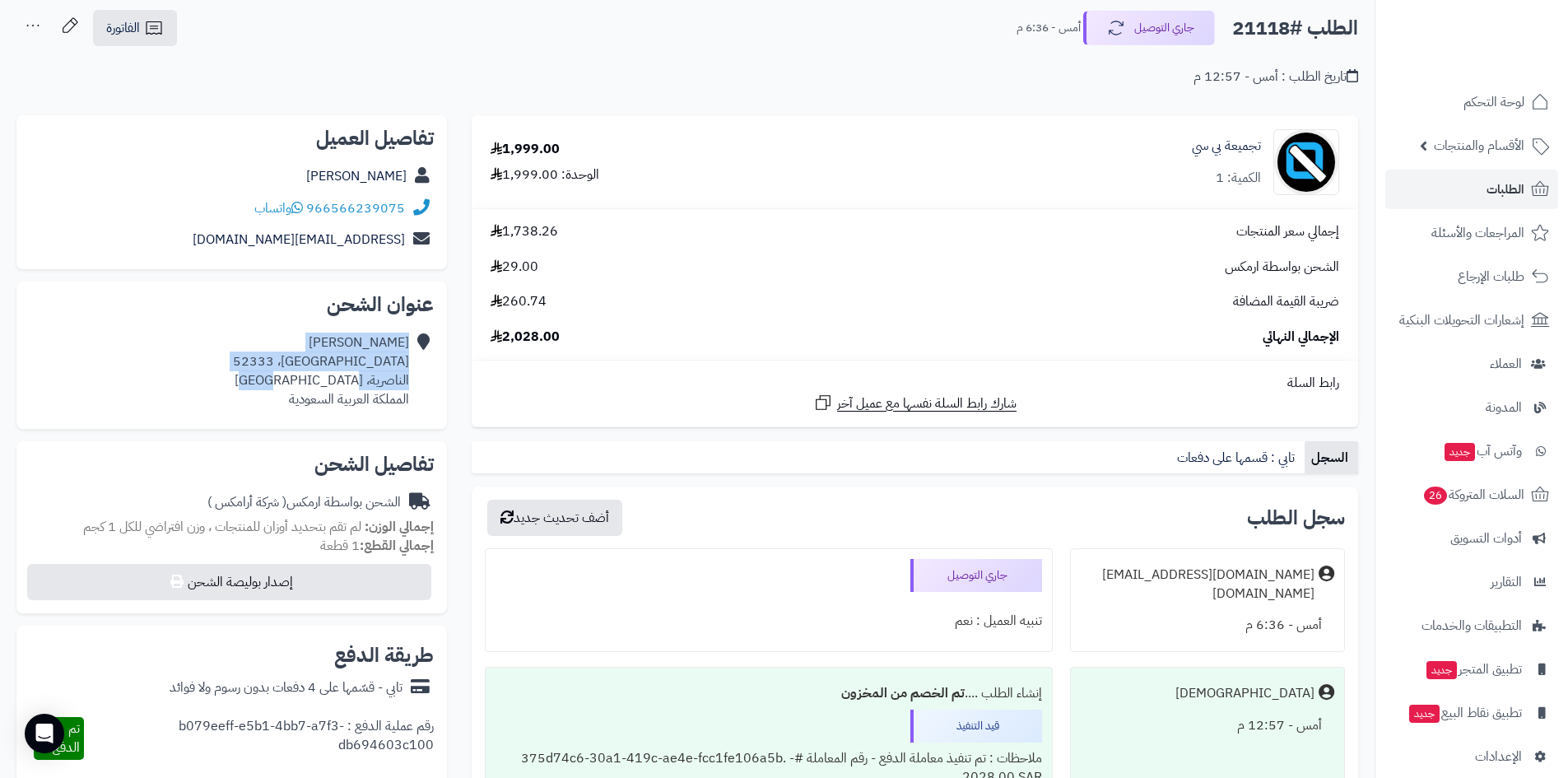
drag, startPoint x: 344, startPoint y: 376, endPoint x: 412, endPoint y: 348, distance: 73.5
click at [412, 348] on div "[PERSON_NAME] [GEOGRAPHIC_DATA]، [GEOGRAPHIC_DATA]، [GEOGRAPHIC_DATA] ال[GEOGRA…" at bounding box center [231, 371] width 404 height 88
copy div "[PERSON_NAME] [GEOGRAPHIC_DATA]، [GEOGRAPHIC_DATA]، [GEOGRAPHIC_DATA]"
click at [1479, 93] on span "لوحة التحكم" at bounding box center [1494, 102] width 60 height 23
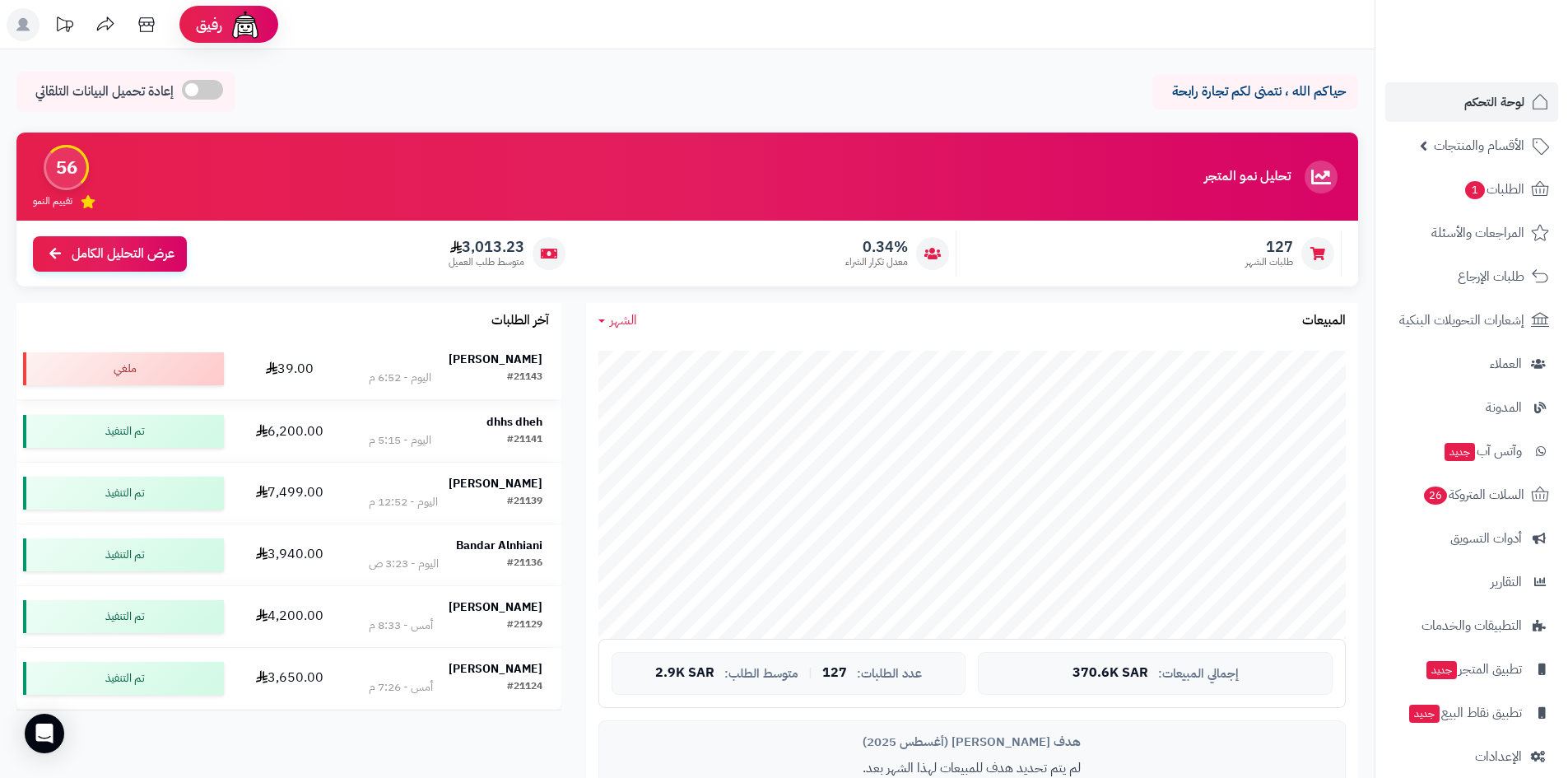
click at [450, 366] on strong "[PERSON_NAME]" at bounding box center [495, 359] width 93 height 17
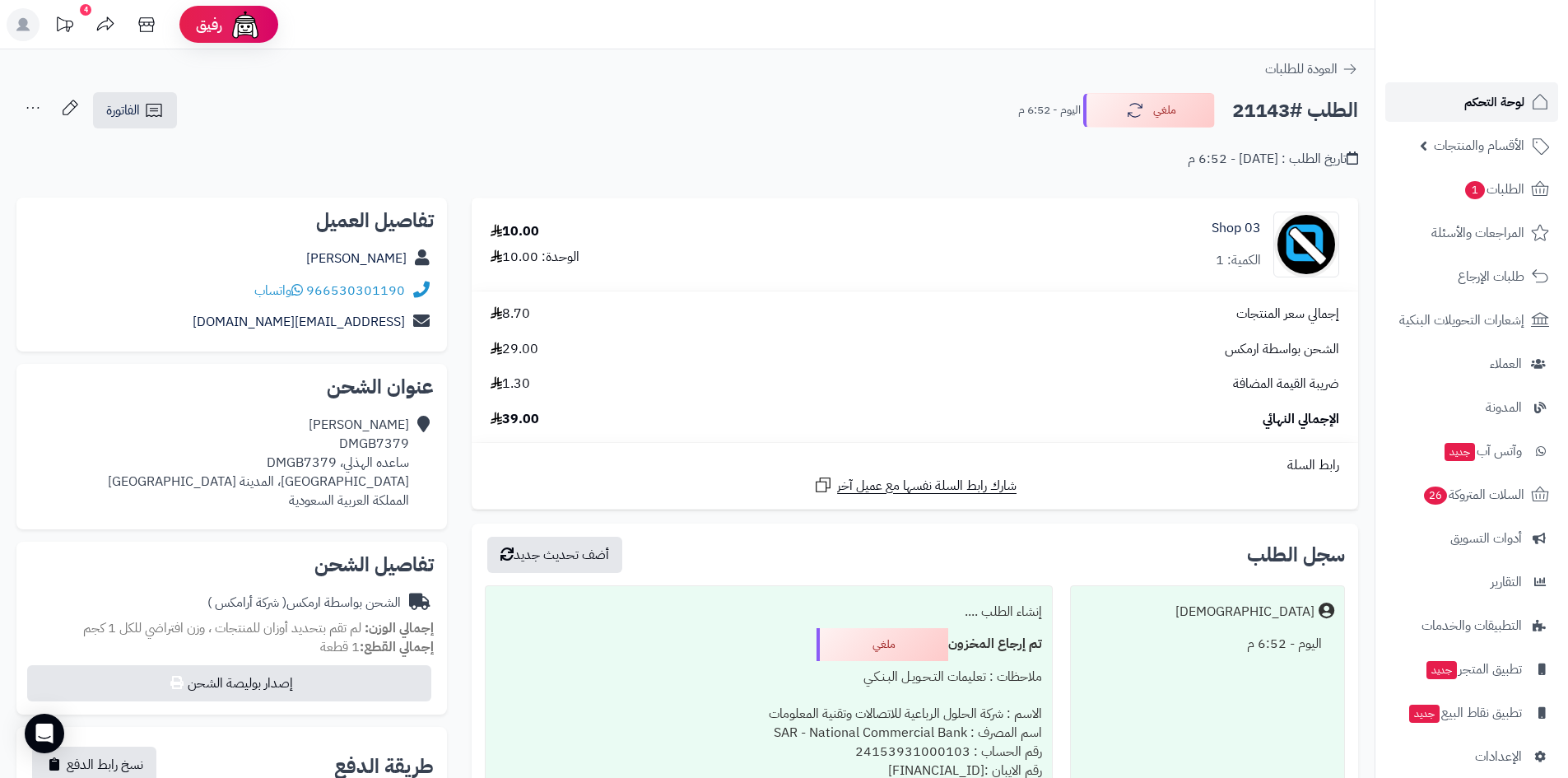
click at [1449, 94] on link "لوحة التحكم" at bounding box center [1472, 102] width 173 height 40
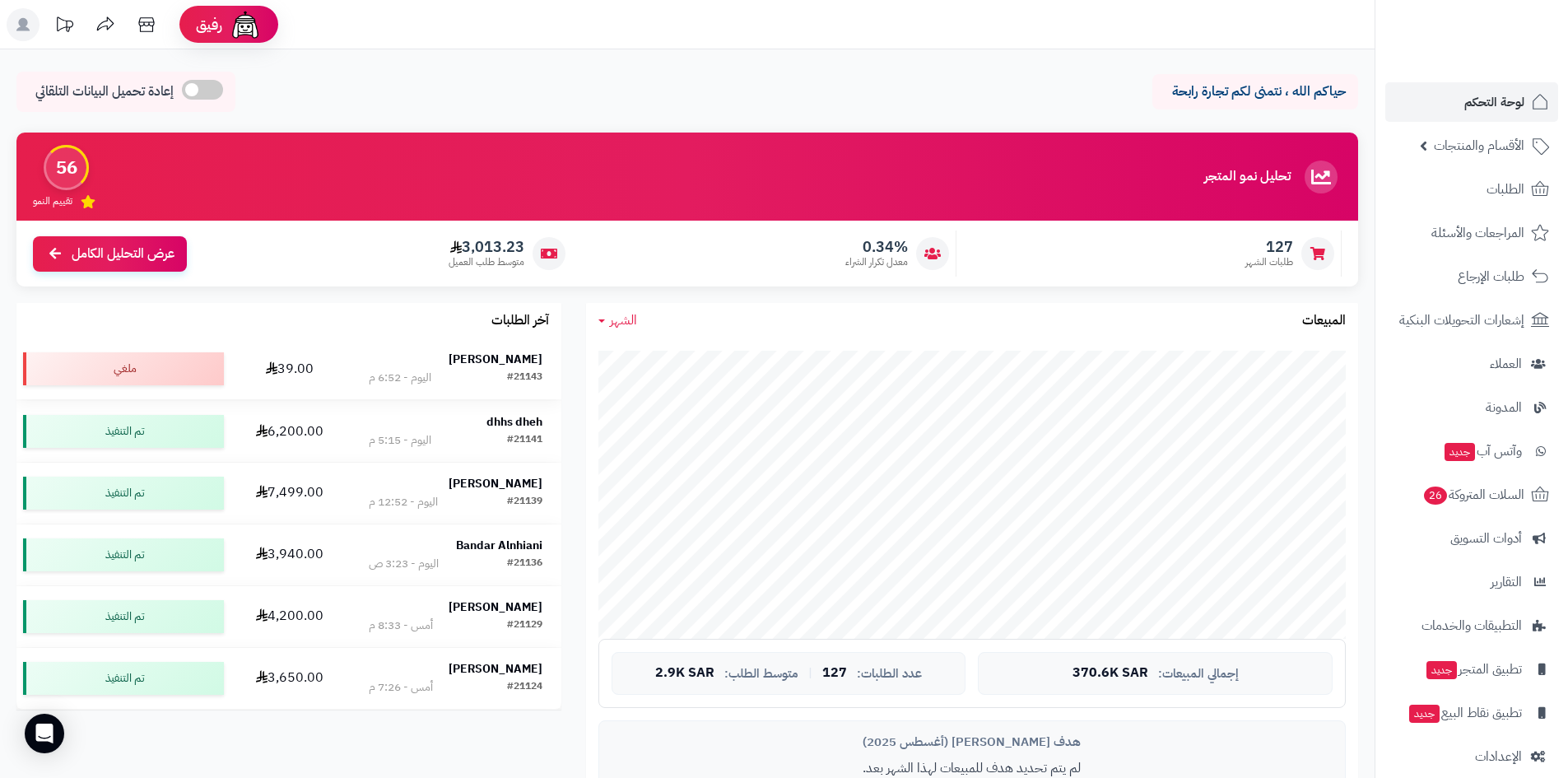
drag, startPoint x: 476, startPoint y: 363, endPoint x: 475, endPoint y: 355, distance: 8.1
click at [477, 363] on strong "[PERSON_NAME]" at bounding box center [495, 359] width 93 height 17
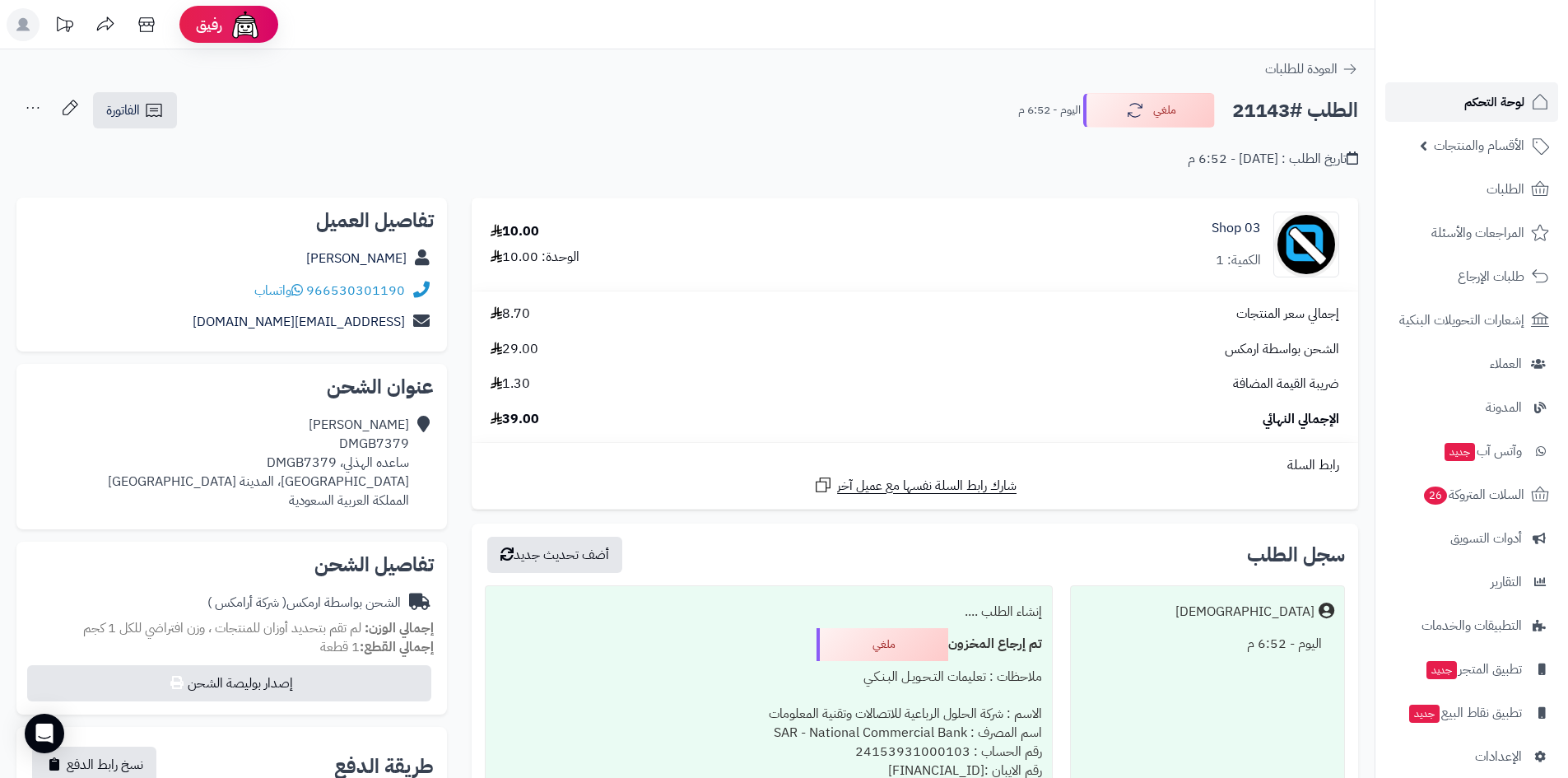
click at [1490, 96] on span "لوحة التحكم" at bounding box center [1494, 102] width 60 height 23
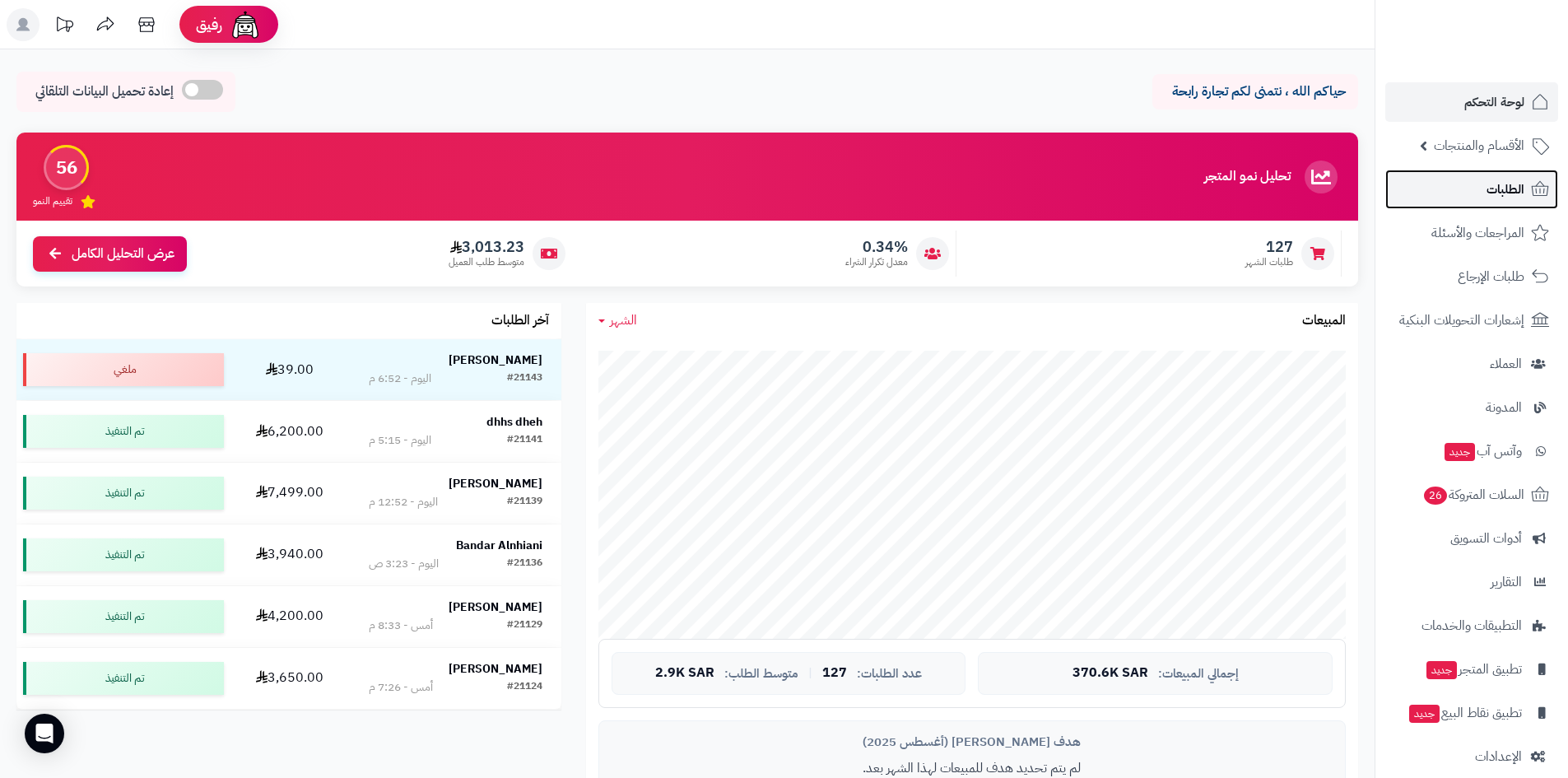
click at [1463, 194] on link "الطلبات" at bounding box center [1472, 190] width 173 height 40
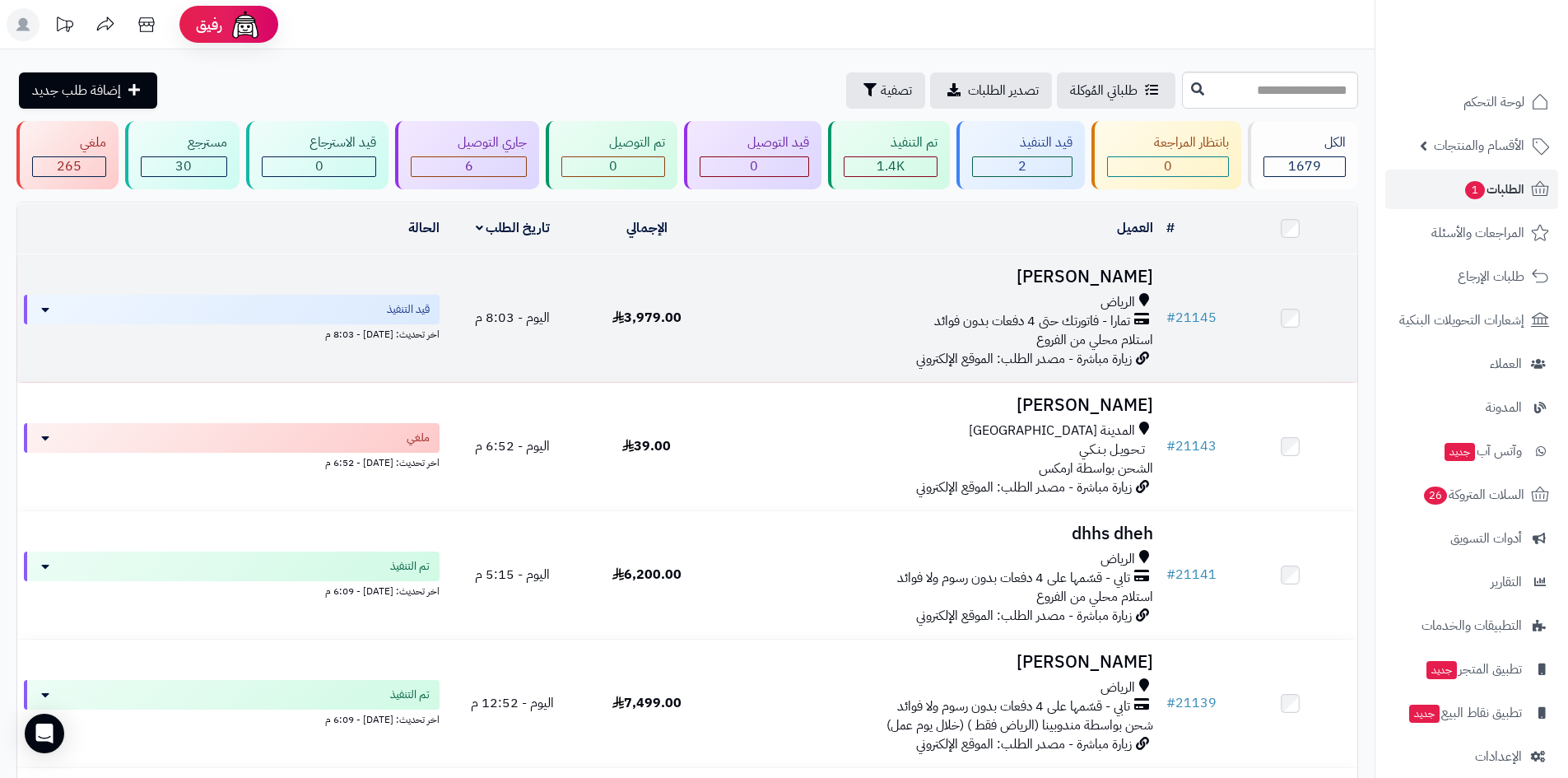
click at [1118, 268] on h3 "[PERSON_NAME]" at bounding box center [936, 277] width 433 height 19
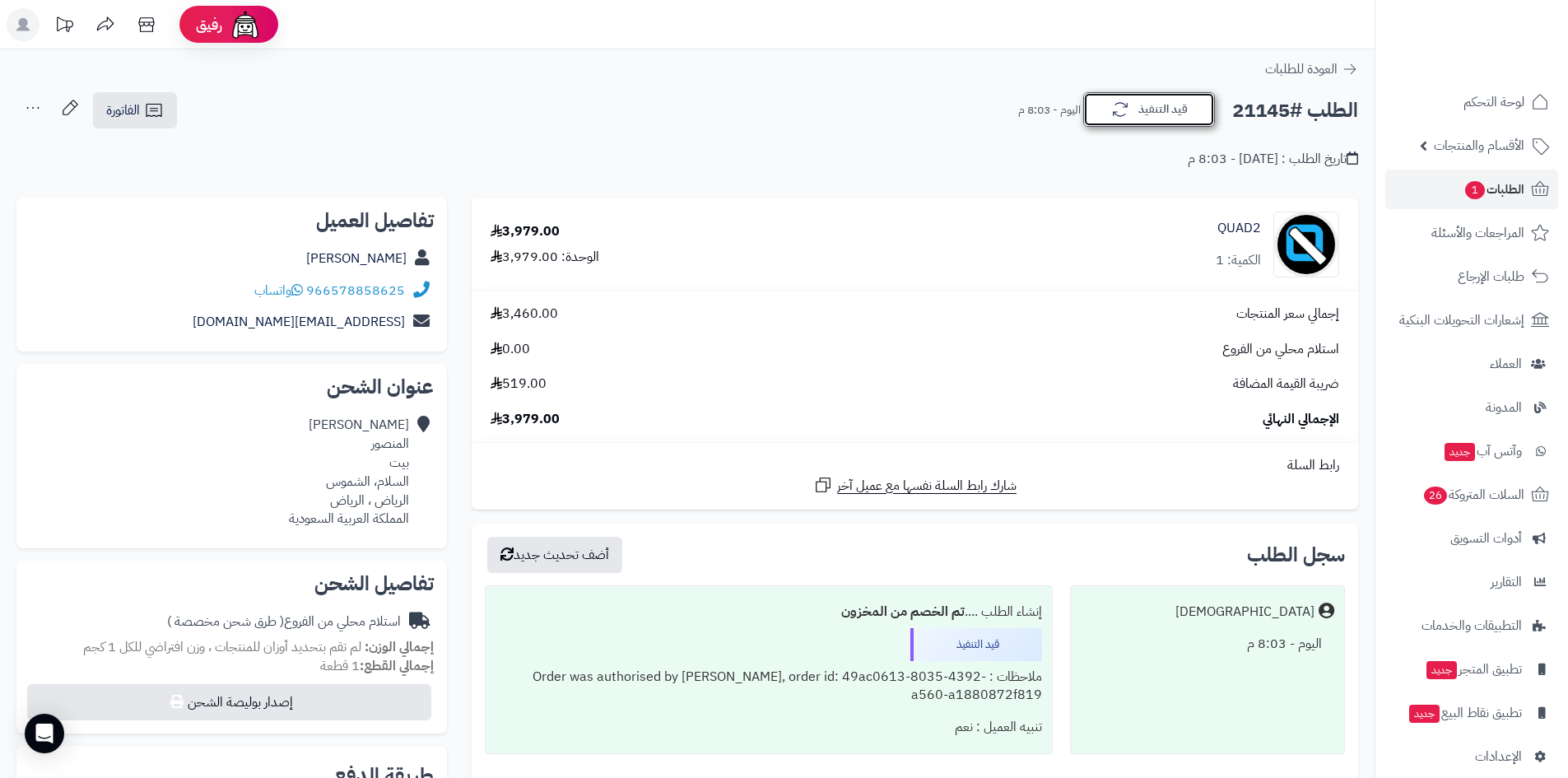
click at [1134, 106] on button "قيد التنفيذ" at bounding box center [1149, 110] width 132 height 35
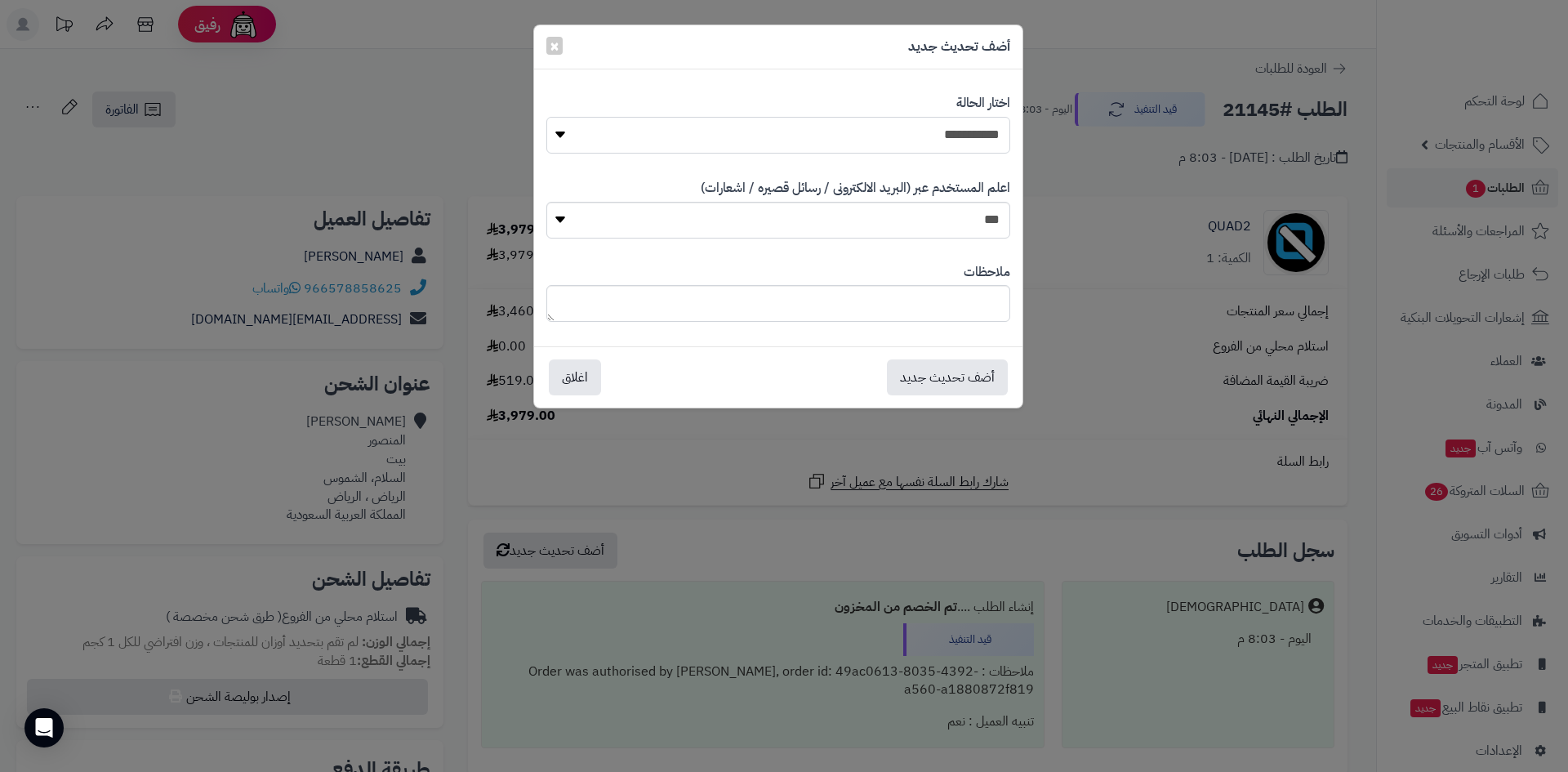
drag, startPoint x: 993, startPoint y: 136, endPoint x: 988, endPoint y: 151, distance: 15.8
click at [993, 136] on select "**********" at bounding box center [778, 135] width 464 height 37
select select "*"
click at [546, 117] on select "**********" at bounding box center [778, 135] width 464 height 37
click at [955, 373] on button "أضف تحديث جديد" at bounding box center [947, 377] width 121 height 36
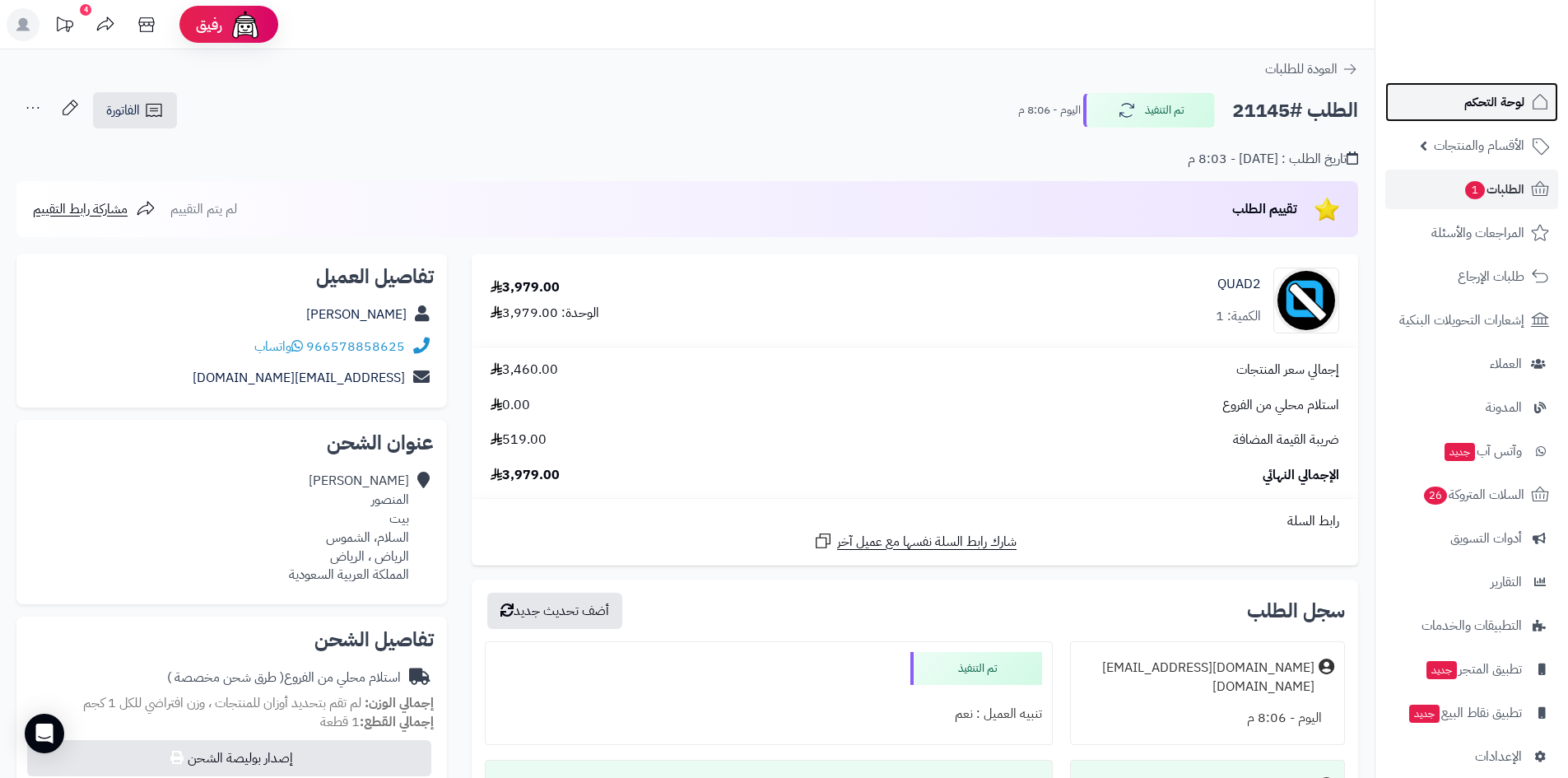
click at [1451, 100] on link "لوحة التحكم" at bounding box center [1472, 102] width 173 height 40
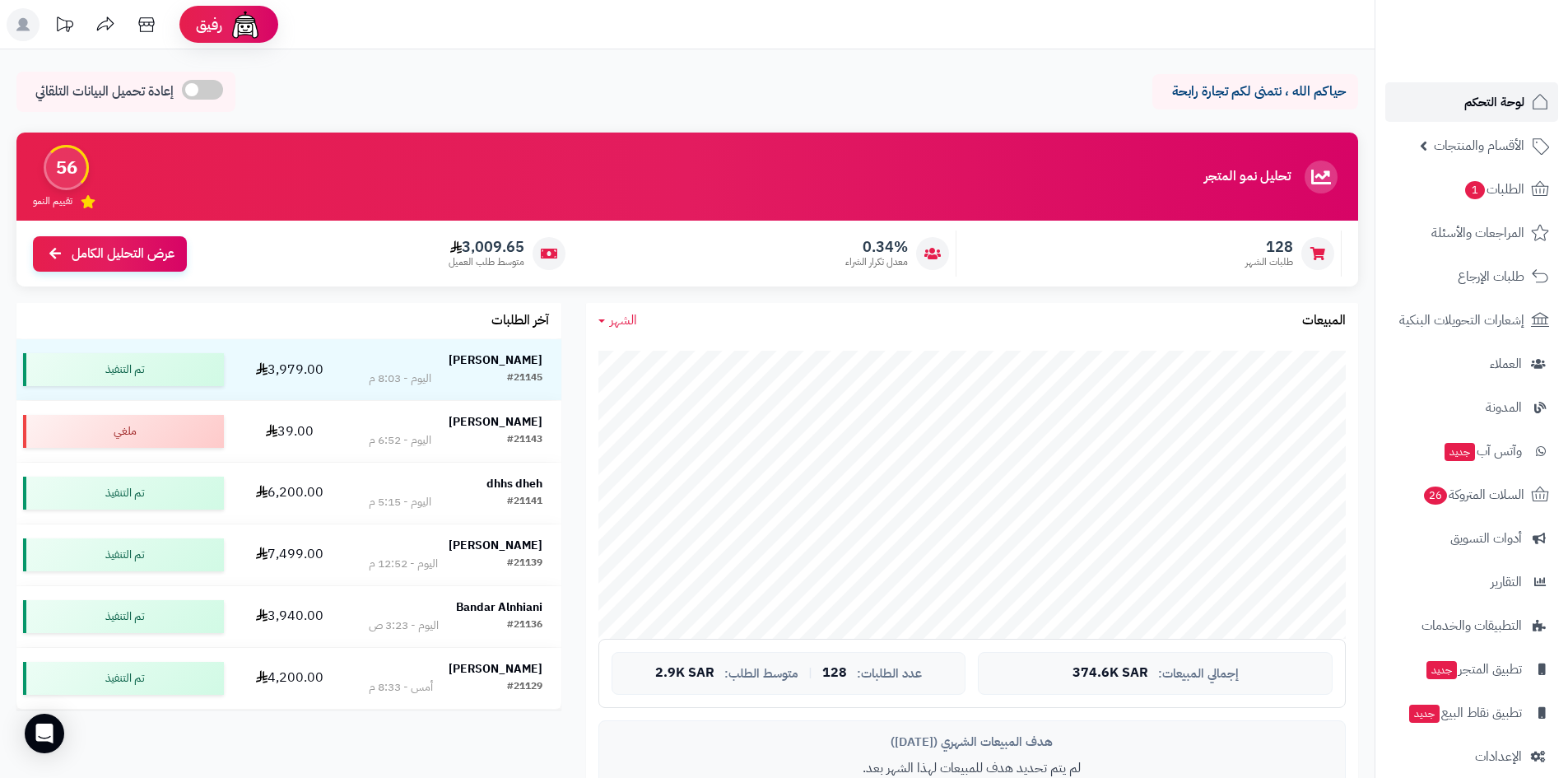
drag, startPoint x: 1482, startPoint y: 103, endPoint x: 1422, endPoint y: 123, distance: 63.2
click at [1481, 103] on span "لوحة التحكم" at bounding box center [1494, 102] width 60 height 23
click at [1458, 193] on link "الطلبات 1" at bounding box center [1472, 190] width 173 height 40
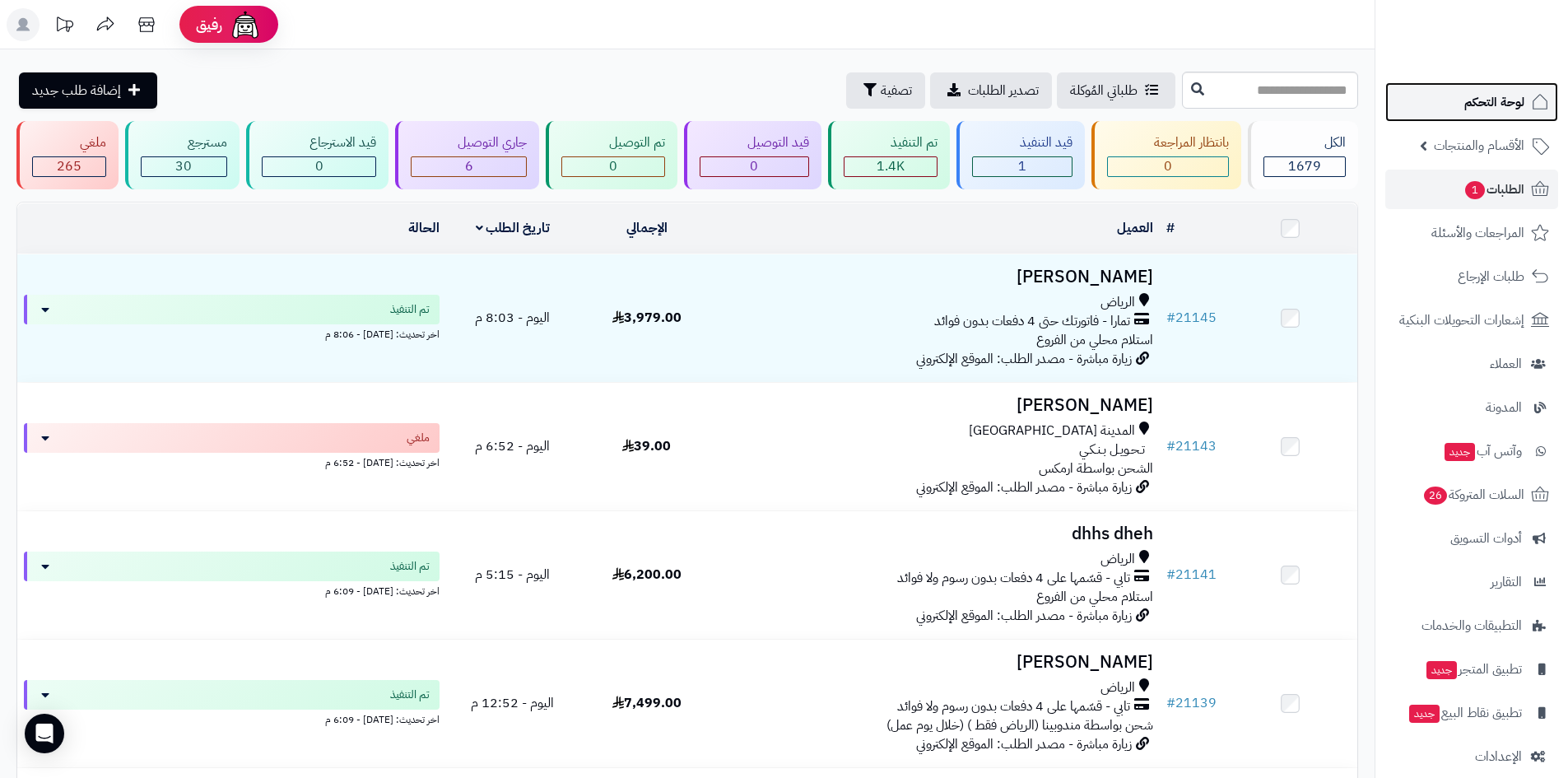
click at [1470, 113] on span "لوحة التحكم" at bounding box center [1494, 102] width 60 height 23
